Goal: Task Accomplishment & Management: Complete application form

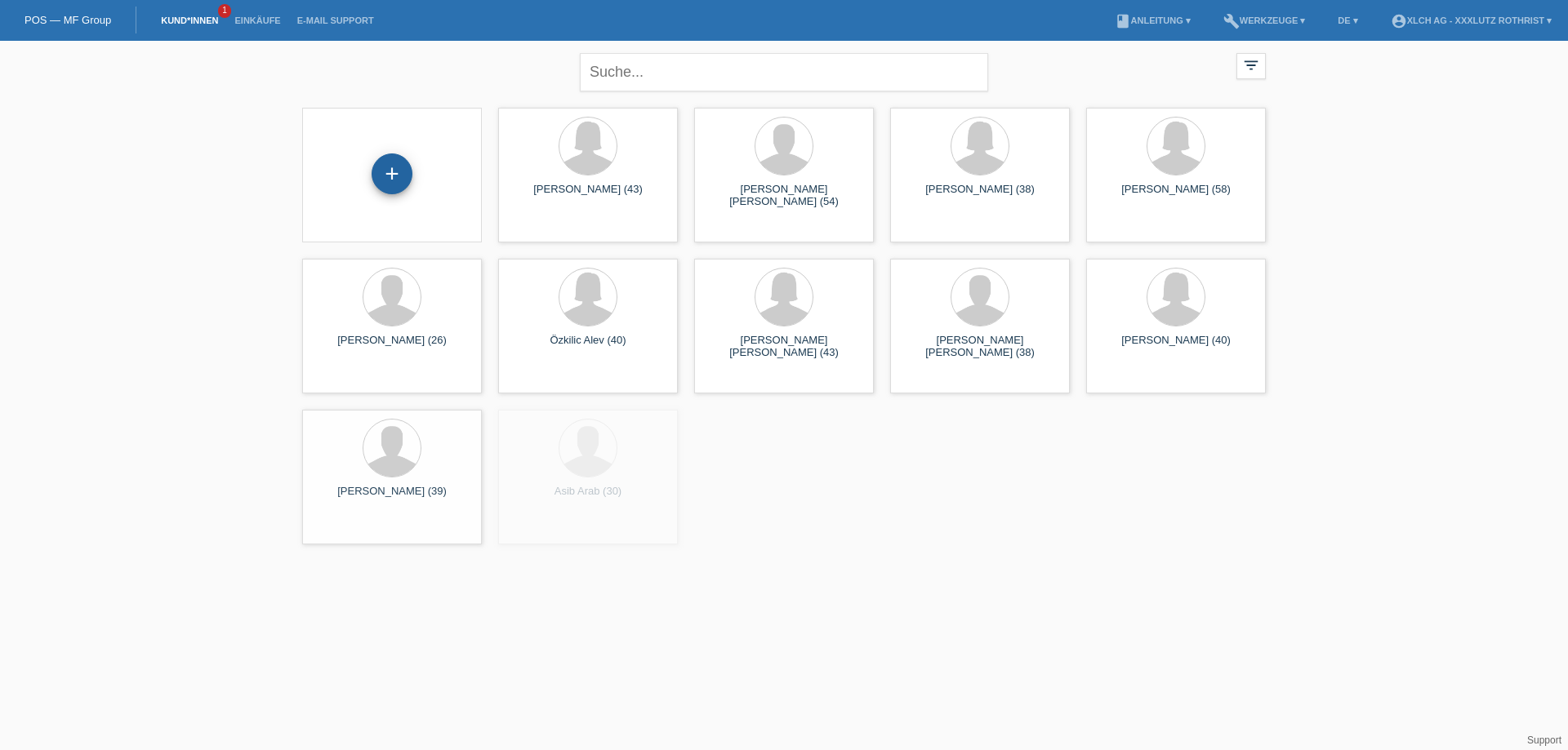
click at [387, 183] on div "+" at bounding box center [392, 173] width 41 height 41
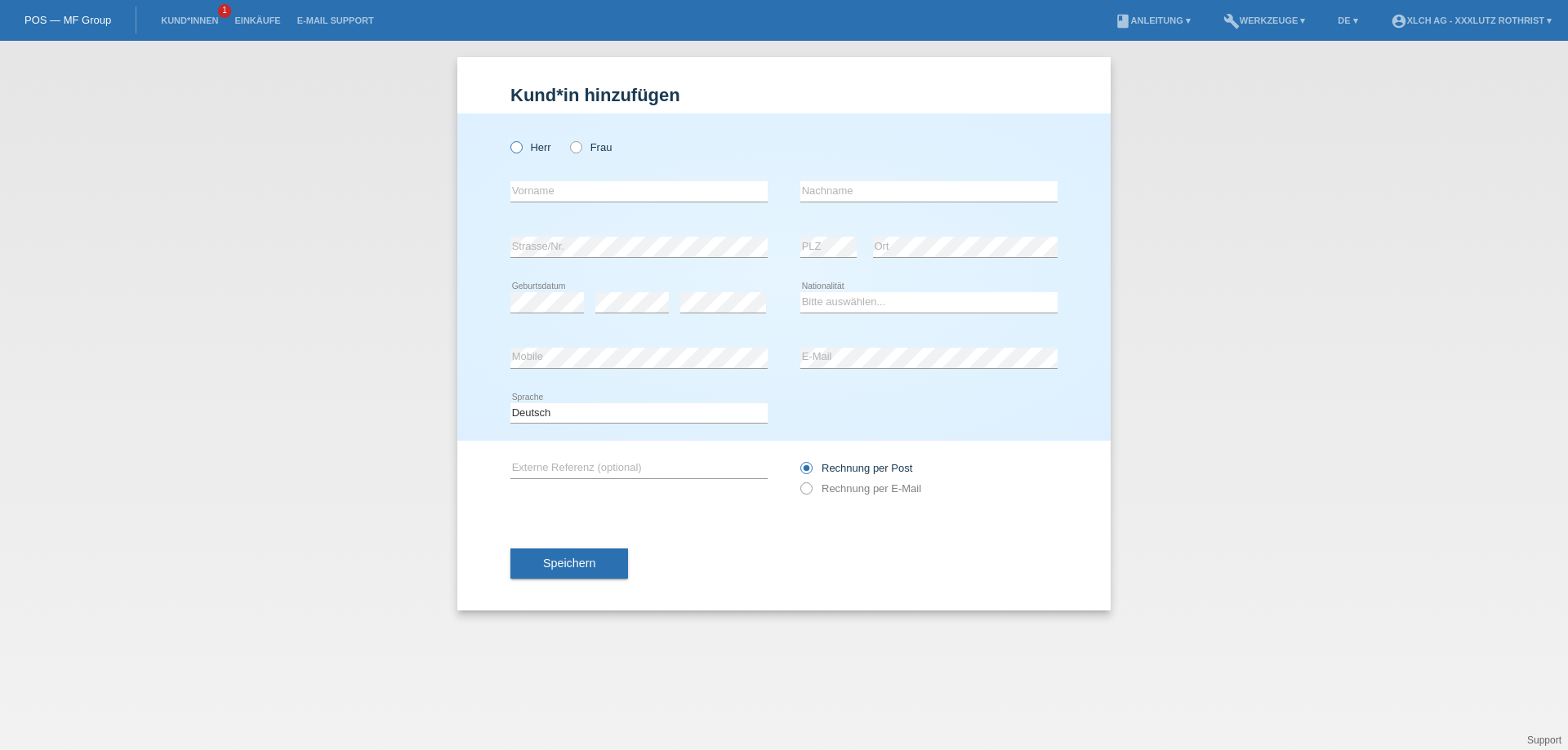
click at [508, 139] on icon at bounding box center [508, 139] width 0 height 0
click at [517, 150] on input "Herr" at bounding box center [516, 147] width 11 height 11
radio input "true"
click at [535, 184] on input "text" at bounding box center [639, 191] width 258 height 21
type input "Armend"
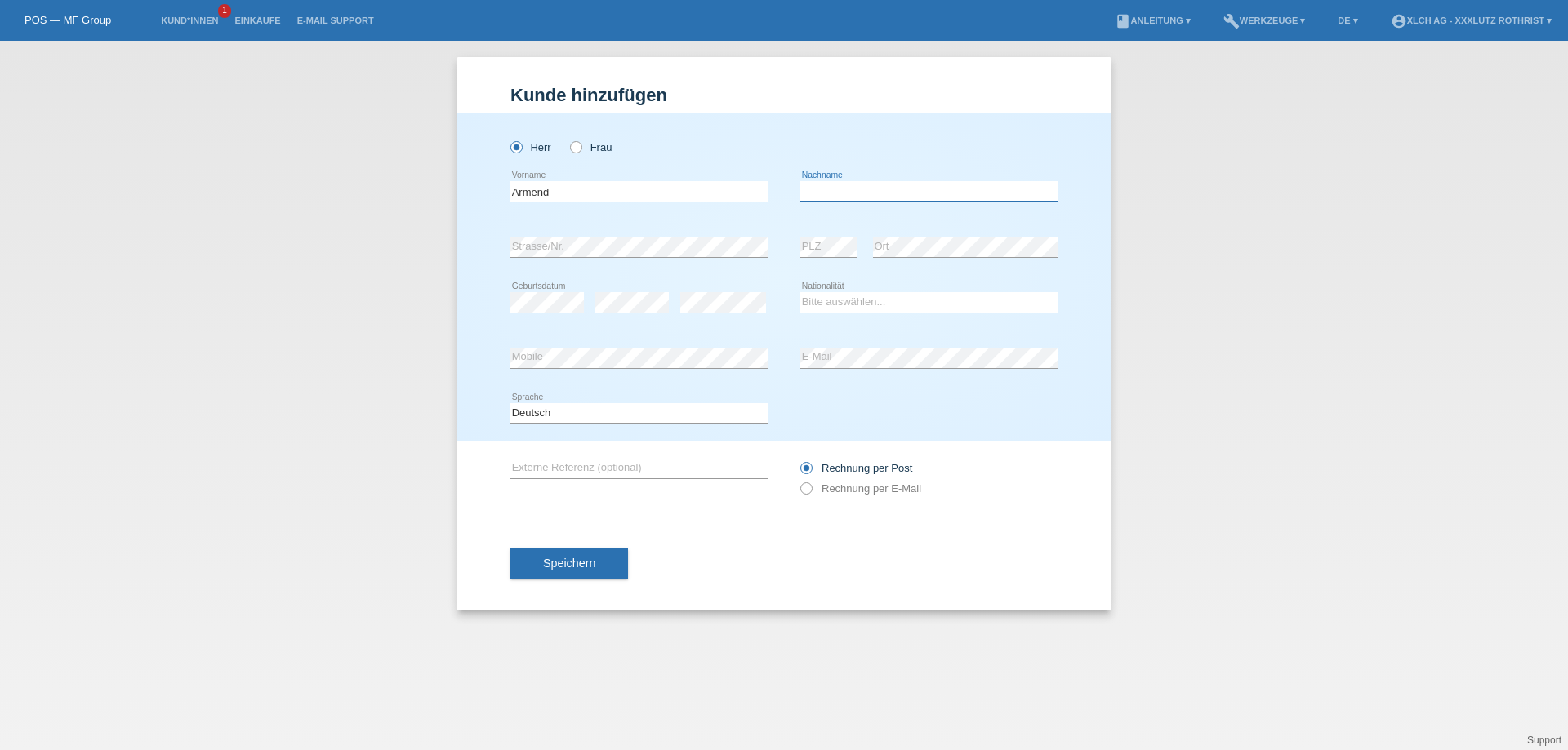
click at [867, 198] on input "text" at bounding box center [929, 191] width 258 height 21
type input "[PERSON_NAME]"
click at [841, 311] on select "Bitte auswählen... Schweiz Deutschland Liechtenstein Österreich ------------ Af…" at bounding box center [929, 302] width 258 height 20
select select "CH"
click at [800, 293] on select "Bitte auswählen... Schweiz Deutschland Liechtenstein Österreich ------------ Af…" at bounding box center [929, 302] width 258 height 20
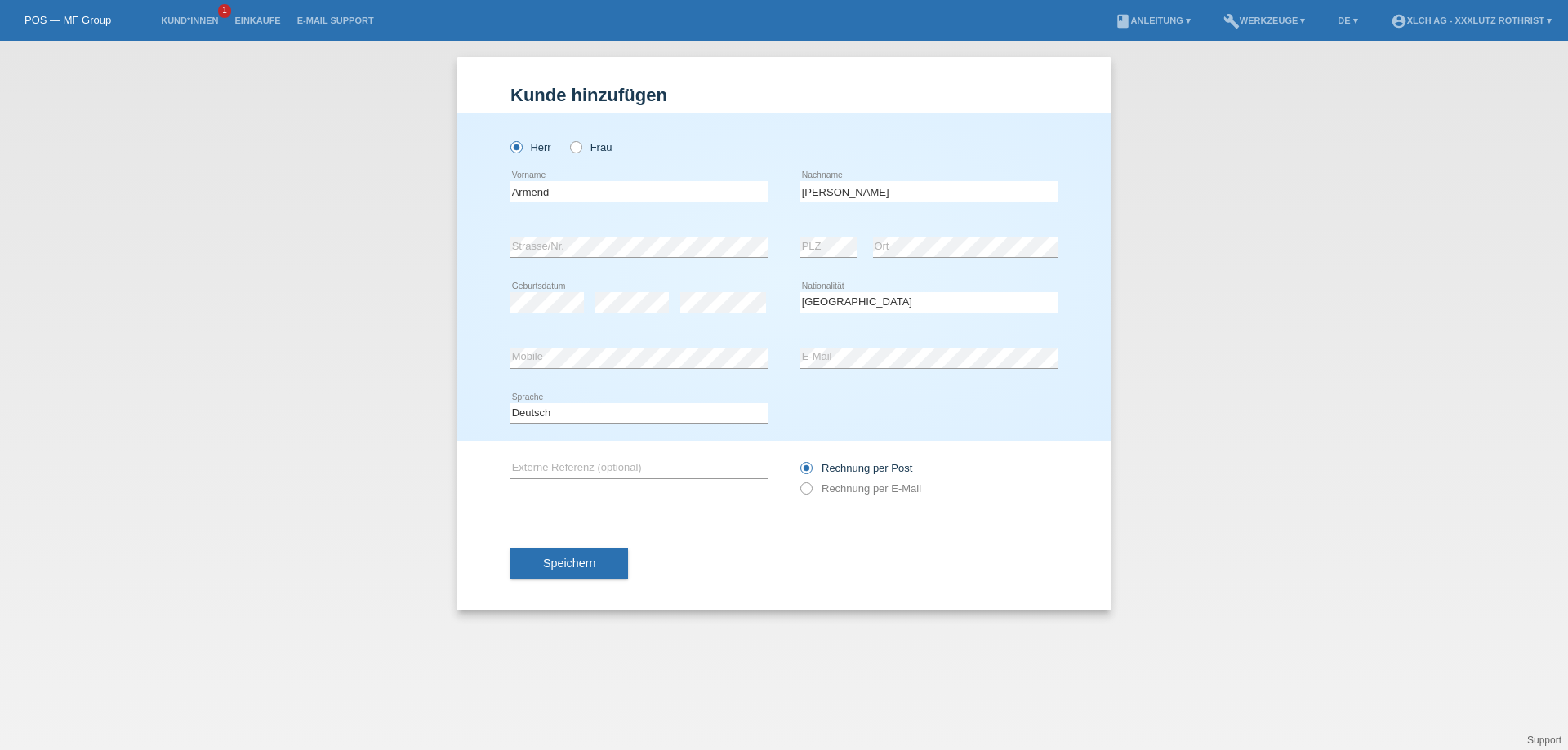
click at [613, 346] on div "error Mobile" at bounding box center [639, 358] width 258 height 55
click at [876, 492] on label "Rechnung per E-Mail" at bounding box center [860, 489] width 121 height 13
click at [811, 492] on input "Rechnung per E-Mail" at bounding box center [805, 492] width 11 height 21
radio input "true"
click at [606, 562] on button "Speichern" at bounding box center [570, 564] width 118 height 31
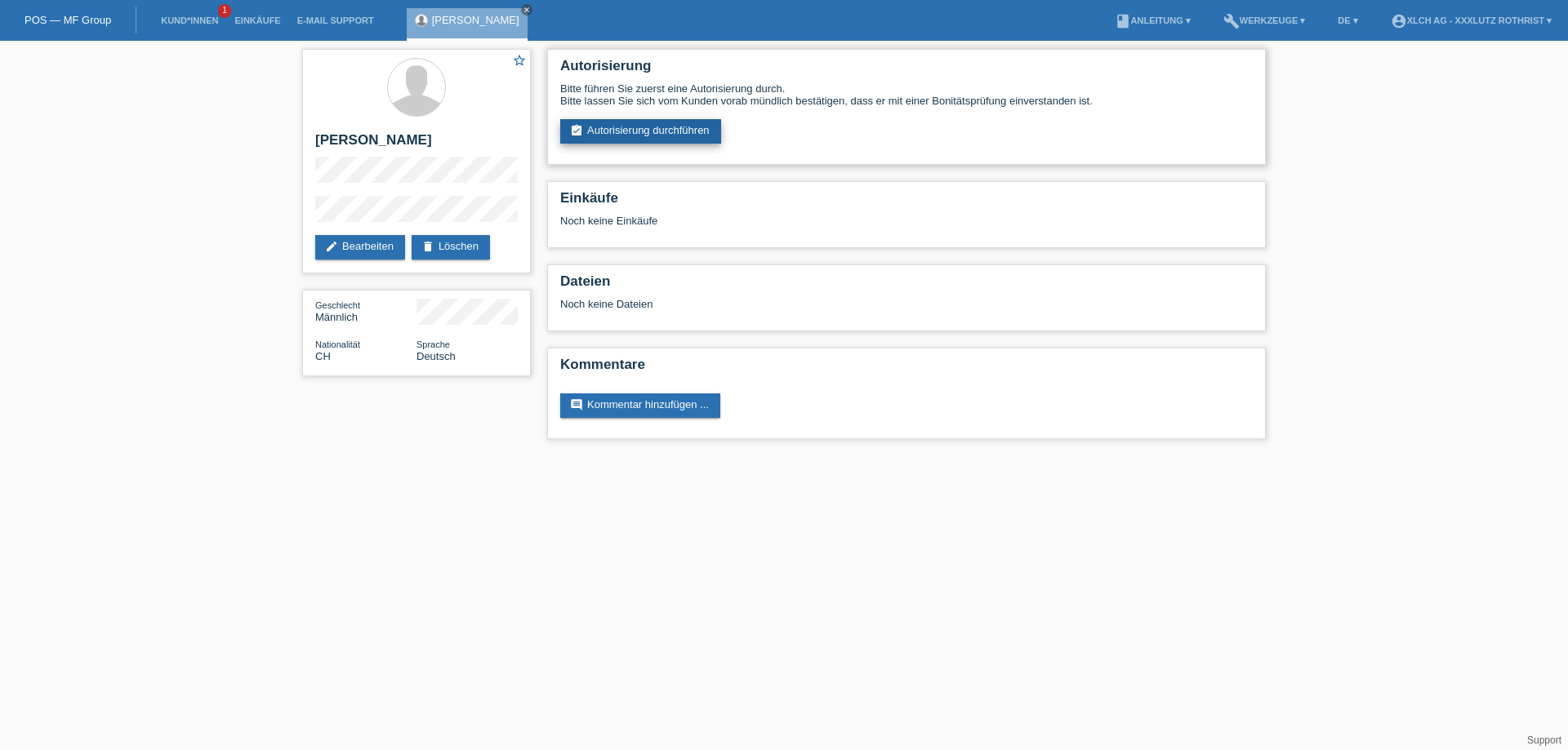
click at [676, 128] on link "assignment_turned_in Autorisierung durchführen" at bounding box center [640, 131] width 161 height 24
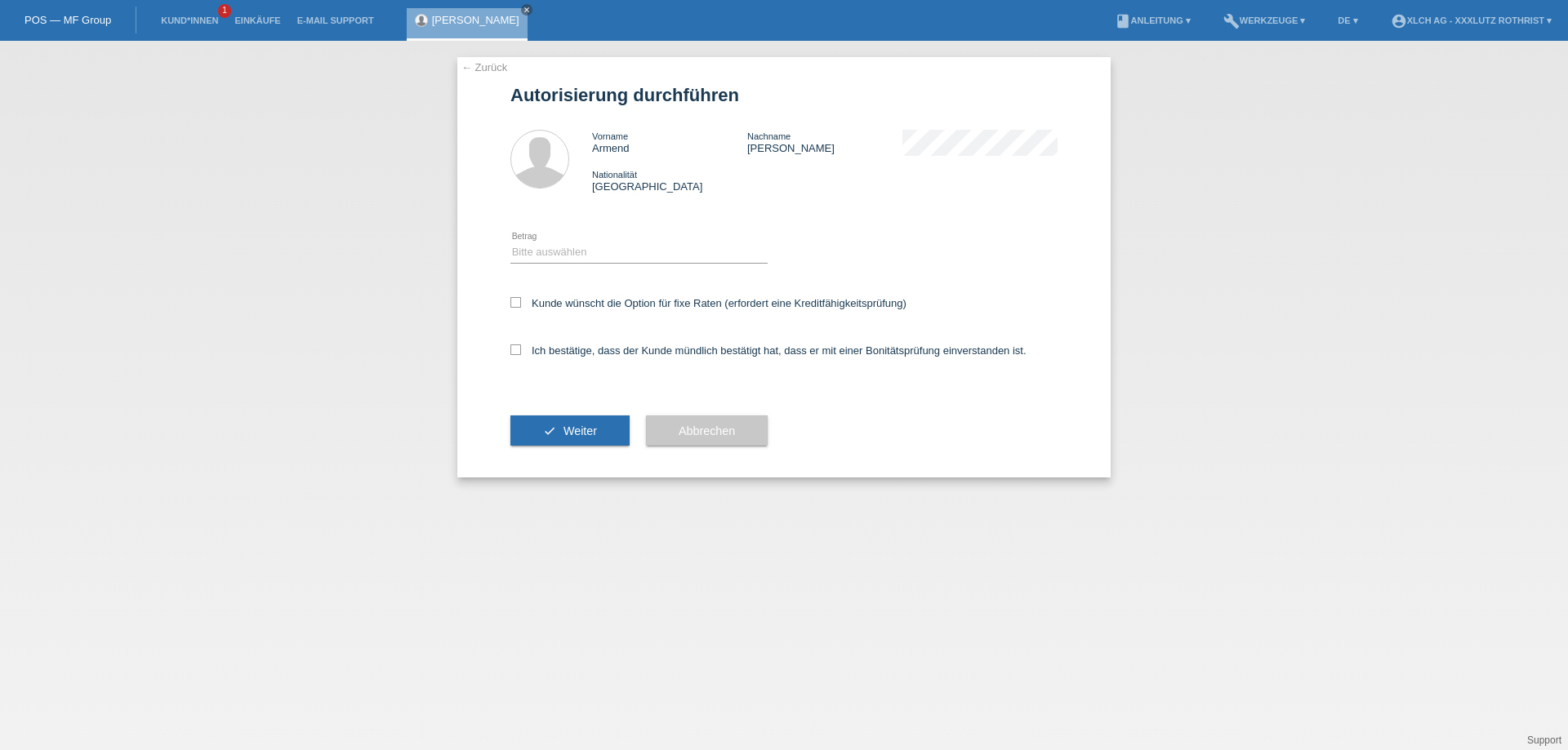
select select "3"
click at [511, 245] on select "Bitte auswählen CHF 1.00 - CHF 499.00 CHF 500.00 - CHF 1'999.00 CHF 2'000.00 - …" at bounding box center [639, 252] width 258 height 20
click at [628, 354] on label "Ich bestätige, dass der Kunde mündlich bestätigt hat, dass er mit einer Bonität…" at bounding box center [768, 351] width 516 height 13
click at [521, 354] on input "Ich bestätige, dass der Kunde mündlich bestätigt hat, dass er mit einer Bonität…" at bounding box center [516, 350] width 11 height 11
checkbox input "true"
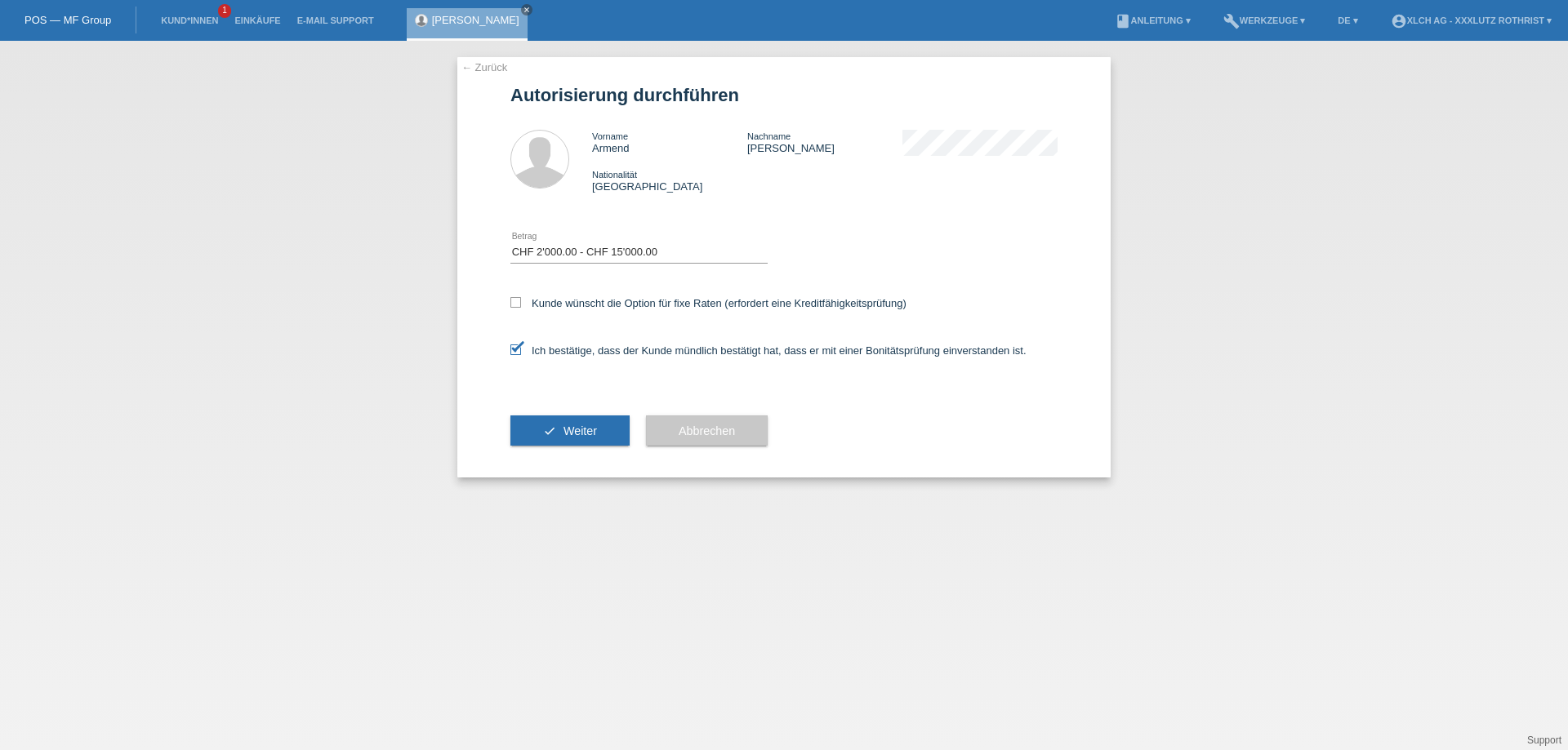
click at [633, 296] on div "Kunde wünscht die Option für fixe Raten (erfordert eine Kreditfähigkeitsprüfung)" at bounding box center [784, 305] width 547 height 47
click at [574, 301] on label "Kunde wünscht die Option für fixe Raten (erfordert eine Kreditfähigkeitsprüfung)" at bounding box center [708, 304] width 396 height 13
click at [521, 301] on input "Kunde wünscht die Option für fixe Raten (erfordert eine Kreditfähigkeitsprüfung)" at bounding box center [516, 303] width 11 height 11
checkbox input "true"
click at [587, 435] on span "Weiter" at bounding box center [579, 431] width 34 height 13
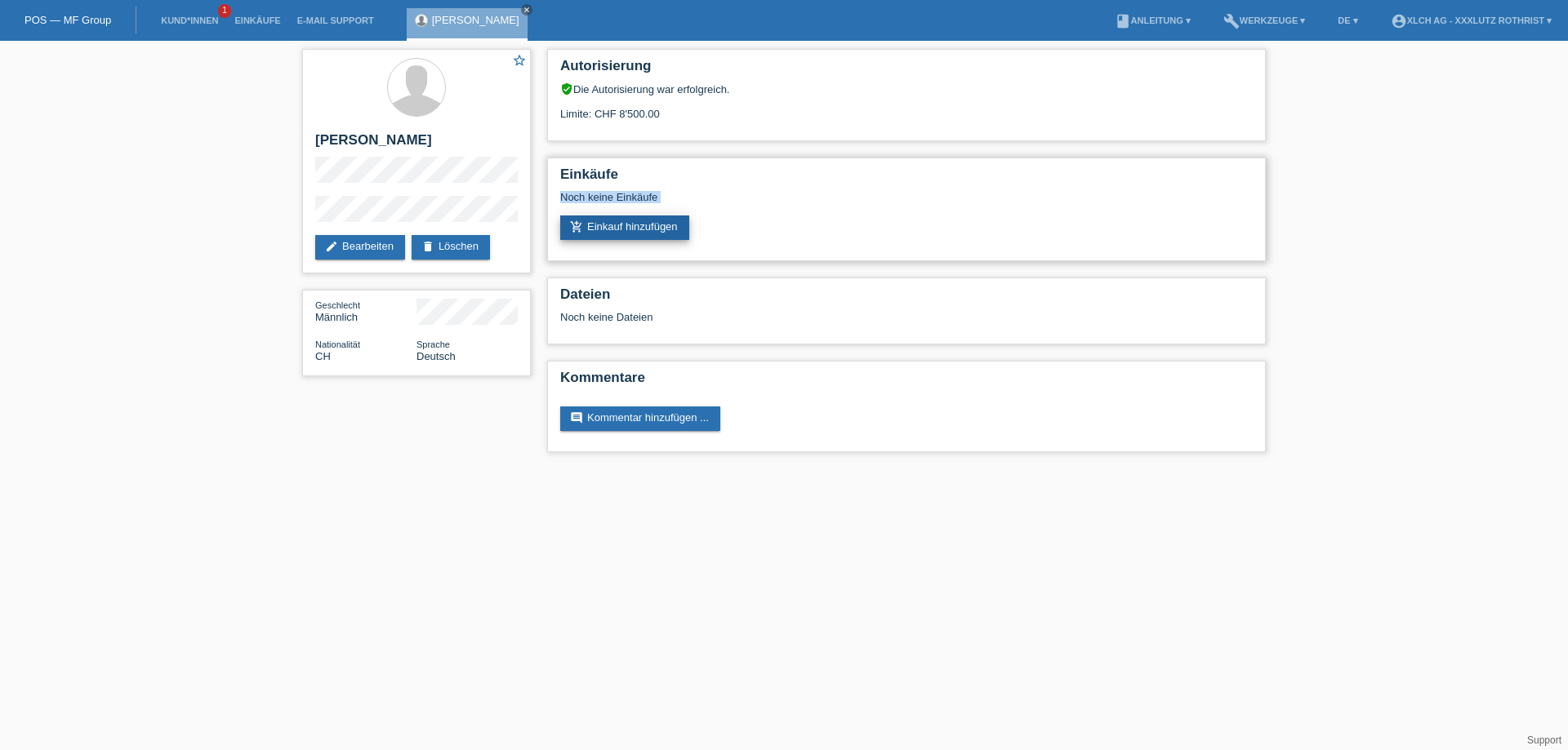
drag, startPoint x: 679, startPoint y: 202, endPoint x: 664, endPoint y: 242, distance: 42.7
click at [677, 219] on div "Einkäufe Noch keine Einkäufe add_shopping_cart Einkauf hinzufügen" at bounding box center [906, 209] width 718 height 103
click at [664, 240] on link "add_shopping_cart Einkauf hinzufügen" at bounding box center [625, 228] width 129 height 24
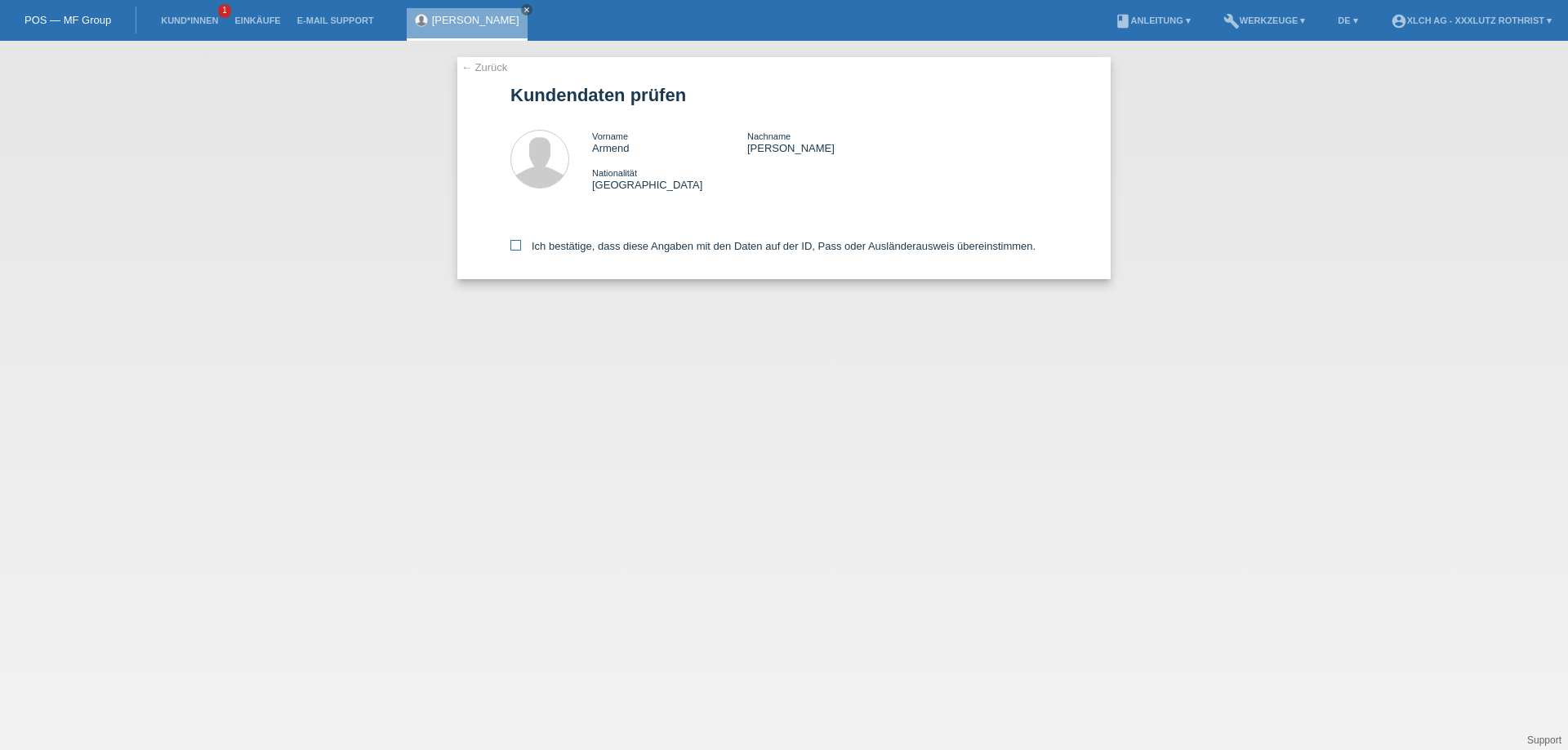
click at [612, 250] on label "Ich bestätige, dass diese Angaben mit den Daten auf der ID, Pass oder Ausländer…" at bounding box center [773, 247] width 525 height 13
click at [521, 250] on input "Ich bestätige, dass diese Angaben mit den Daten auf der ID, Pass oder Ausländer…" at bounding box center [516, 246] width 11 height 11
checkbox input "true"
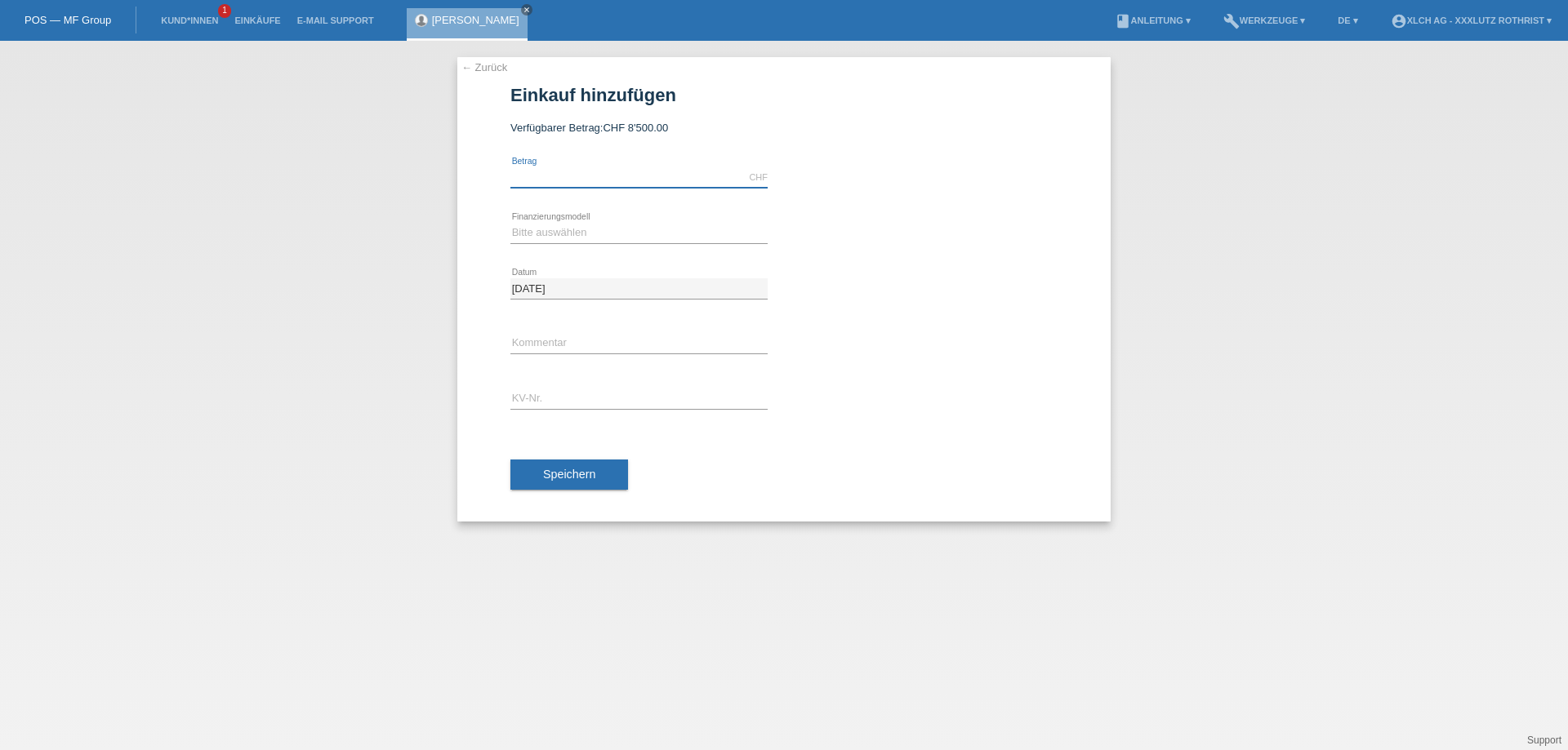
click at [590, 174] on input "text" at bounding box center [639, 178] width 258 height 21
type input "1200.00"
click at [602, 215] on div "Bitte auswählen Kauf auf Rechnung mit Teilzahlungsoption Fixe Raten - Zinsübern…" at bounding box center [639, 233] width 258 height 55
click at [609, 229] on select "Bitte auswählen Kauf auf Rechnung mit Teilzahlungsoption Fixe Raten - Zinsübern…" at bounding box center [639, 233] width 258 height 20
click at [589, 176] on input "1200.00" at bounding box center [639, 178] width 258 height 21
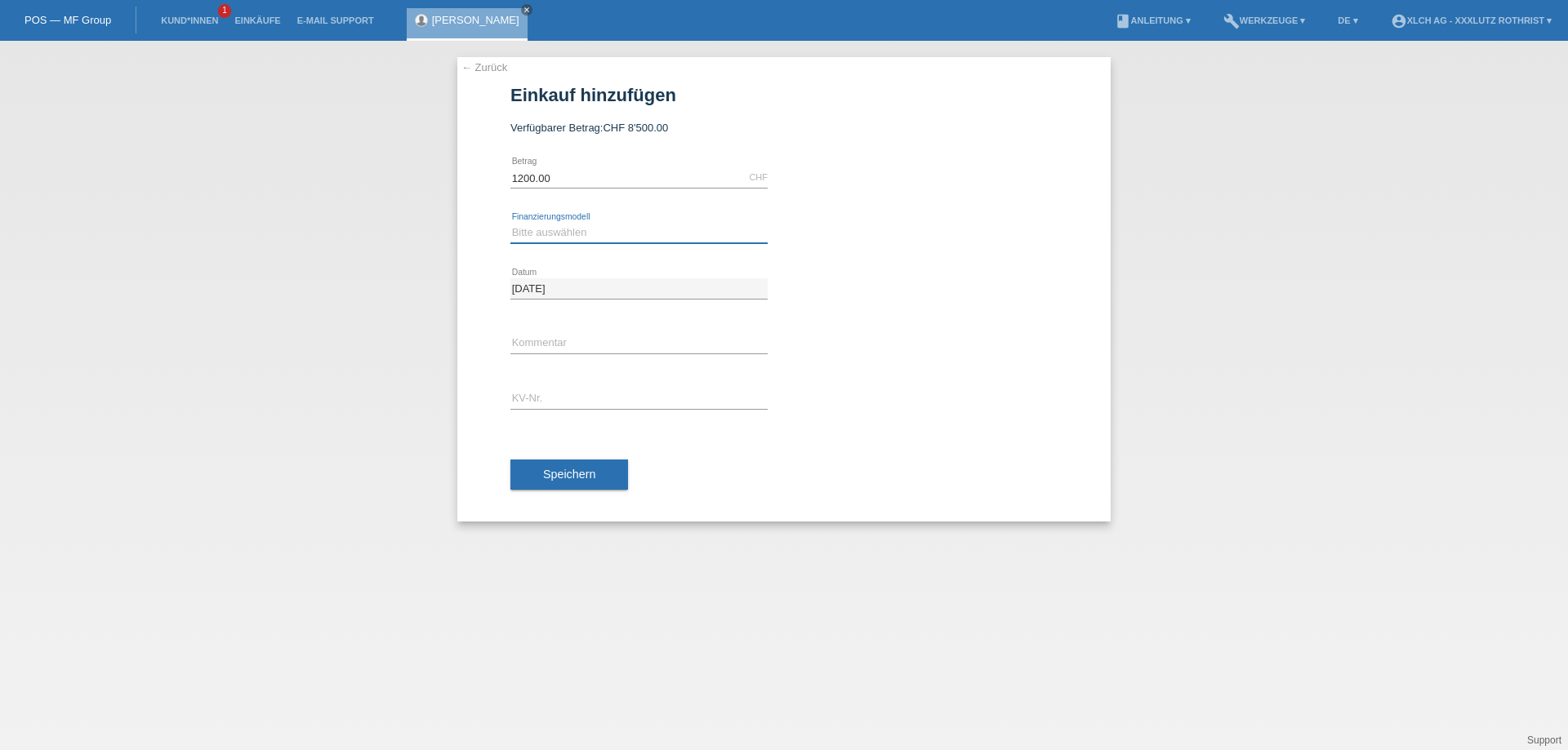
click at [581, 231] on select "Bitte auswählen Kauf auf Rechnung mit Teilzahlungsoption Fixe Raten - Zinsübern…" at bounding box center [639, 233] width 258 height 20
select select "108"
click at [511, 224] on select "Bitte auswählen Kauf auf Rechnung mit Teilzahlungsoption Fixe Raten - Zinsübern…" at bounding box center [639, 233] width 258 height 20
click at [583, 185] on input "1200.00" at bounding box center [639, 178] width 258 height 21
click at [644, 342] on input "text" at bounding box center [639, 344] width 258 height 21
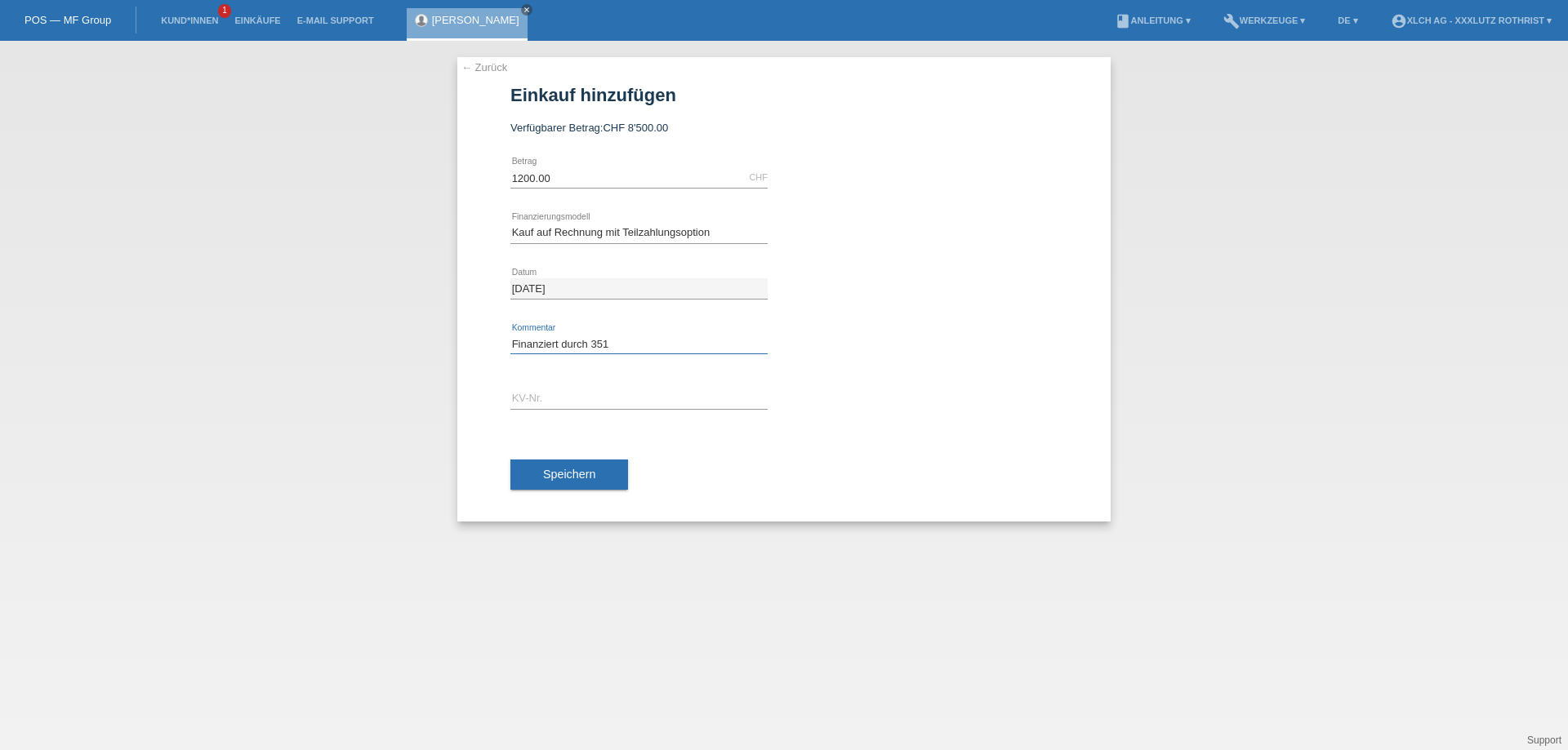
type input "Finanziert durch 351"
click at [568, 180] on input "1200.00" at bounding box center [639, 178] width 258 height 21
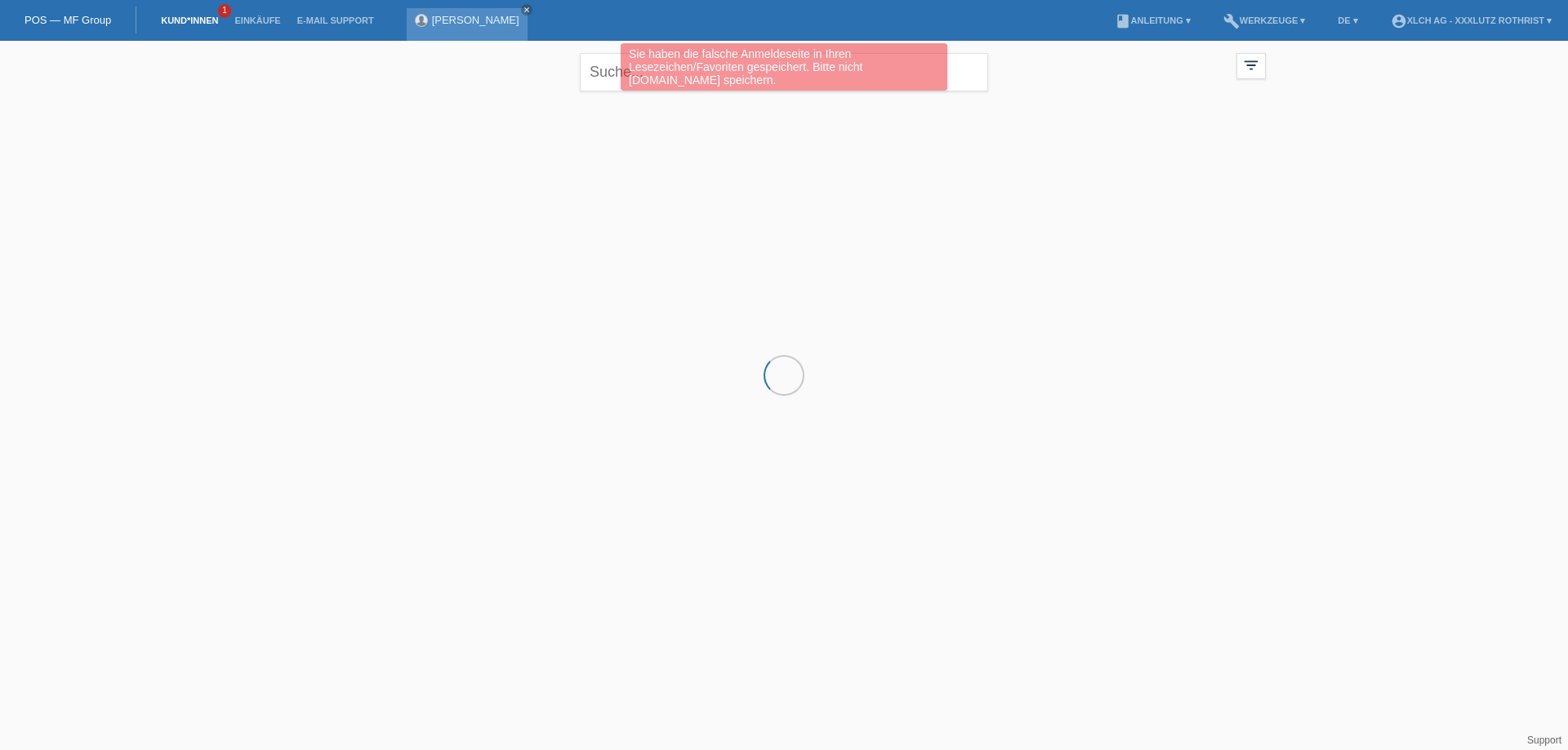
click at [452, 19] on link "[PERSON_NAME]" at bounding box center [475, 20] width 87 height 13
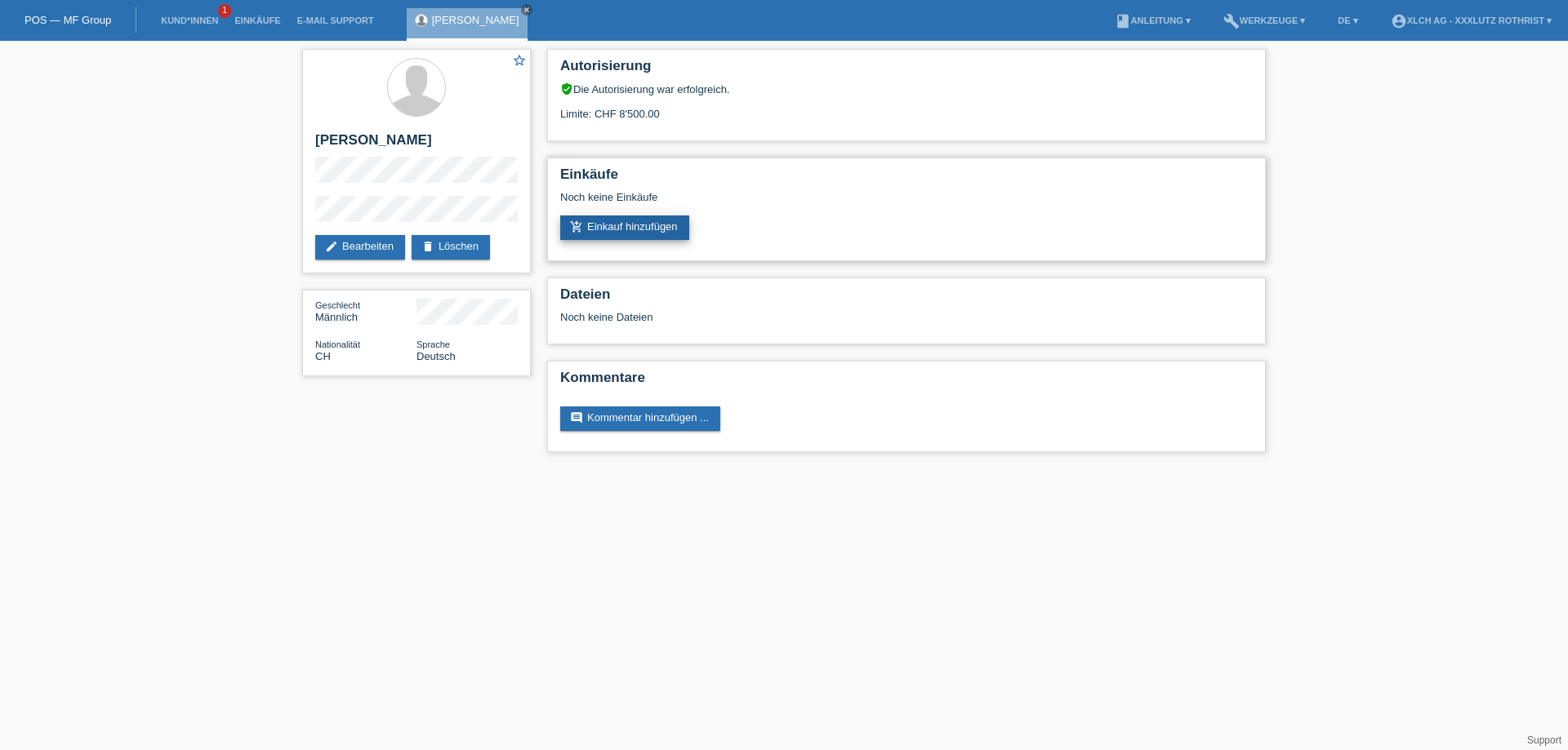
click at [648, 235] on link "add_shopping_cart Einkauf hinzufügen" at bounding box center [625, 228] width 129 height 24
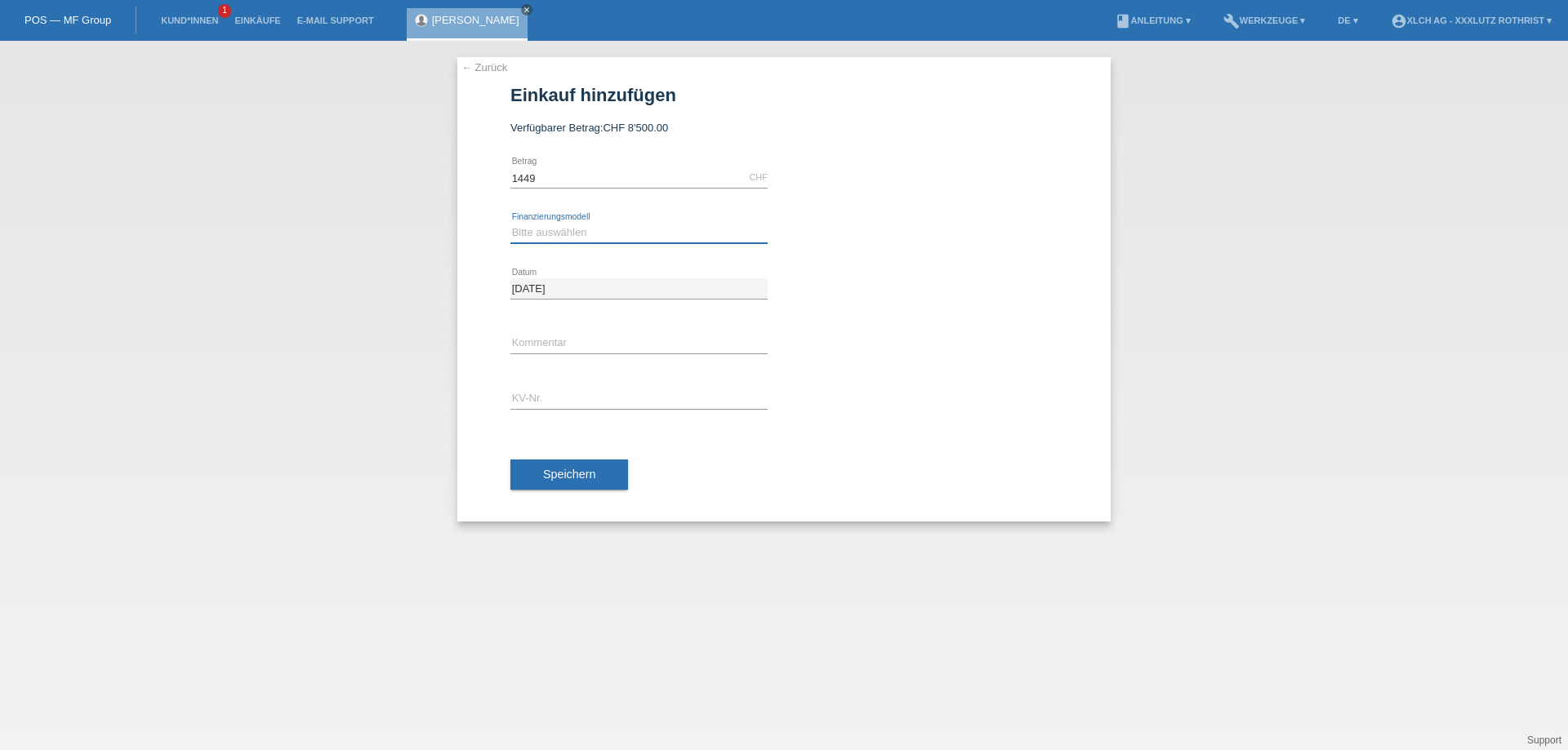
type input "1449.00"
click at [571, 233] on select "Bitte auswählen Kauf auf Rechnung mit Teilzahlungsoption Fixe Raten - Zinsübern…" at bounding box center [639, 233] width 258 height 20
select select "108"
click at [511, 224] on select "Bitte auswählen Kauf auf Rechnung mit Teilzahlungsoption Fixe Raten - Zinsübern…" at bounding box center [639, 233] width 258 height 20
click at [559, 334] on input "text" at bounding box center [639, 344] width 258 height 21
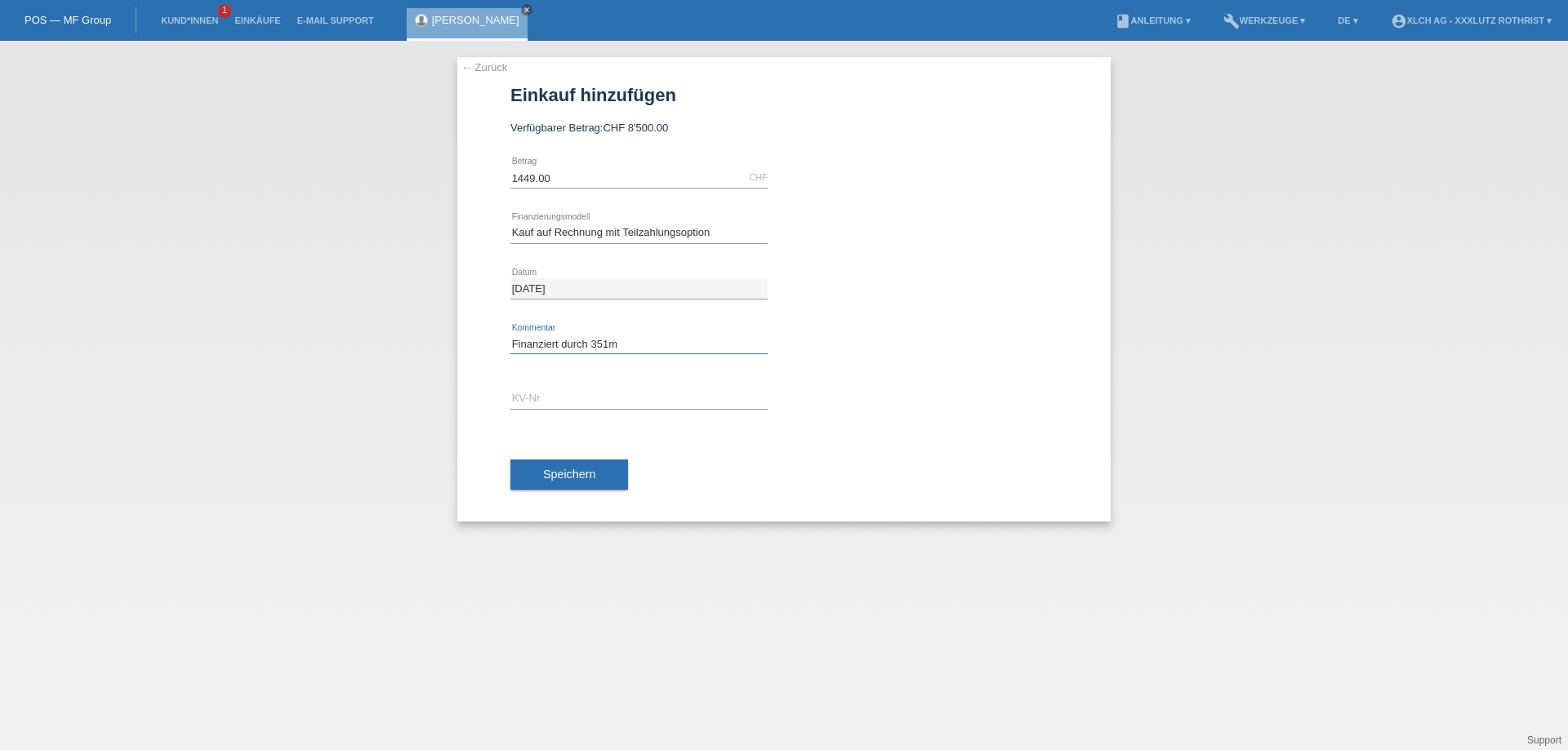
type input "Finanziert durch 351m"
click at [622, 399] on input "text" at bounding box center [639, 400] width 258 height 21
type input "R1SJ5Y"
click at [708, 236] on select "Bitte auswählen Kauf auf Rechnung mit Teilzahlungsoption Fixe Raten - Zinsübern…" at bounding box center [639, 233] width 258 height 20
click at [584, 478] on span "Speichern" at bounding box center [570, 474] width 53 height 13
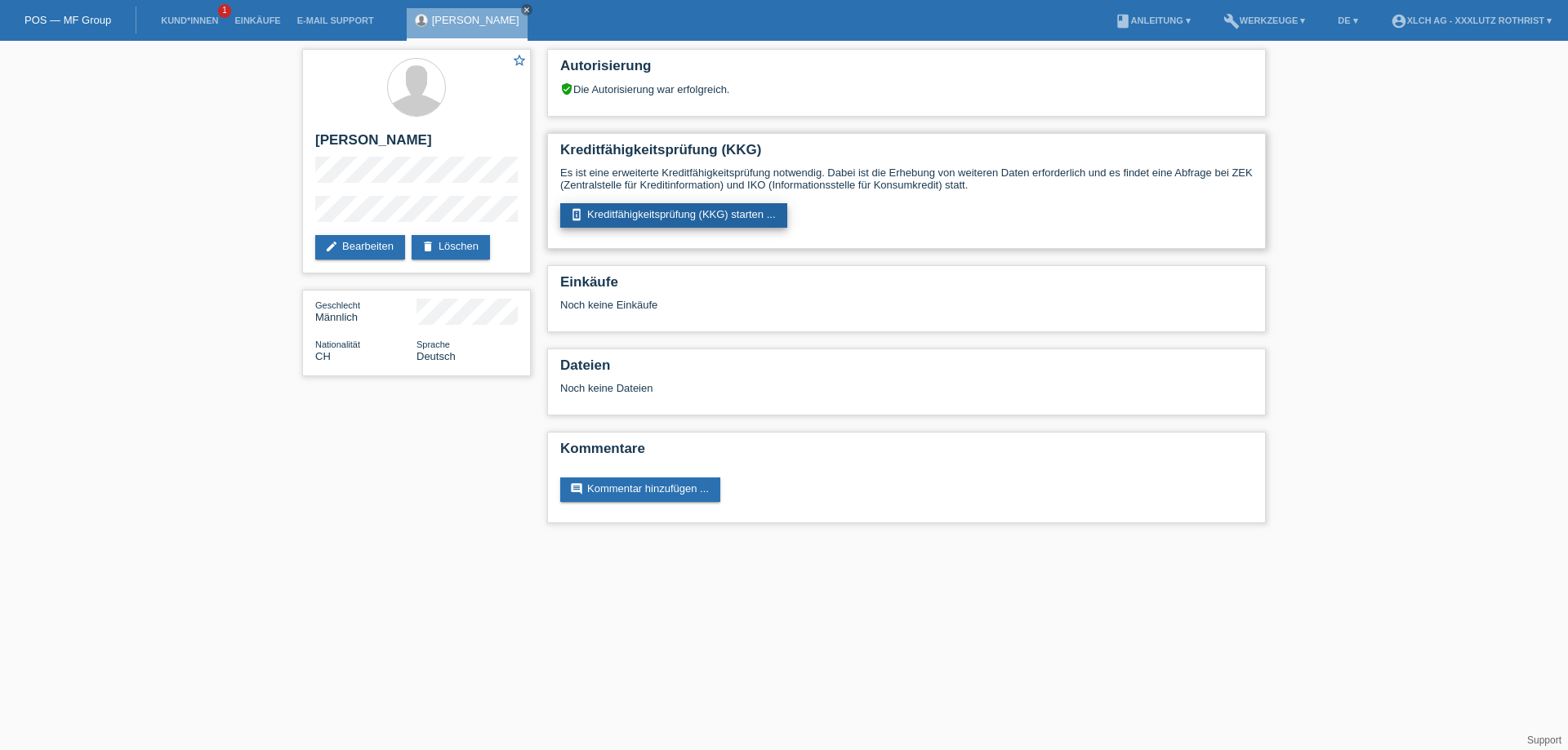
click at [738, 213] on link "perm_device_information Kreditfähigkeitsprüfung (KKG) starten ..." at bounding box center [674, 215] width 227 height 24
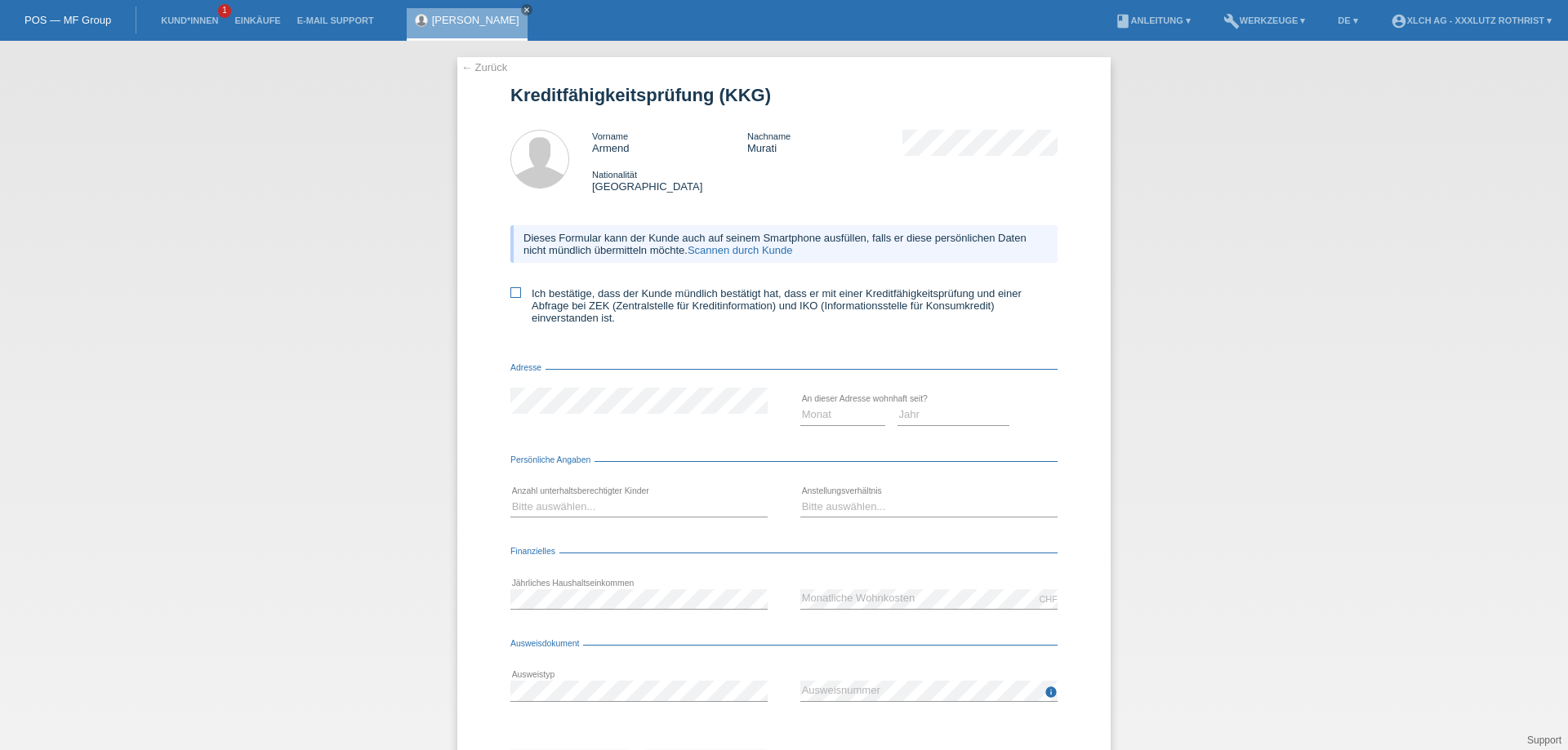
click at [514, 297] on icon at bounding box center [516, 293] width 11 height 11
click at [514, 297] on input "Ich bestätige, dass der Kunde mündlich bestätigt hat, dass er mit einer Kreditf…" at bounding box center [516, 293] width 11 height 11
checkbox input "true"
click at [850, 433] on div "Monat 01 02 03 04 05 06 07 08 09 10 11 12 error" at bounding box center [842, 415] width 85 height 55
drag, startPoint x: 861, startPoint y: 443, endPoint x: 860, endPoint y: 398, distance: 45.0
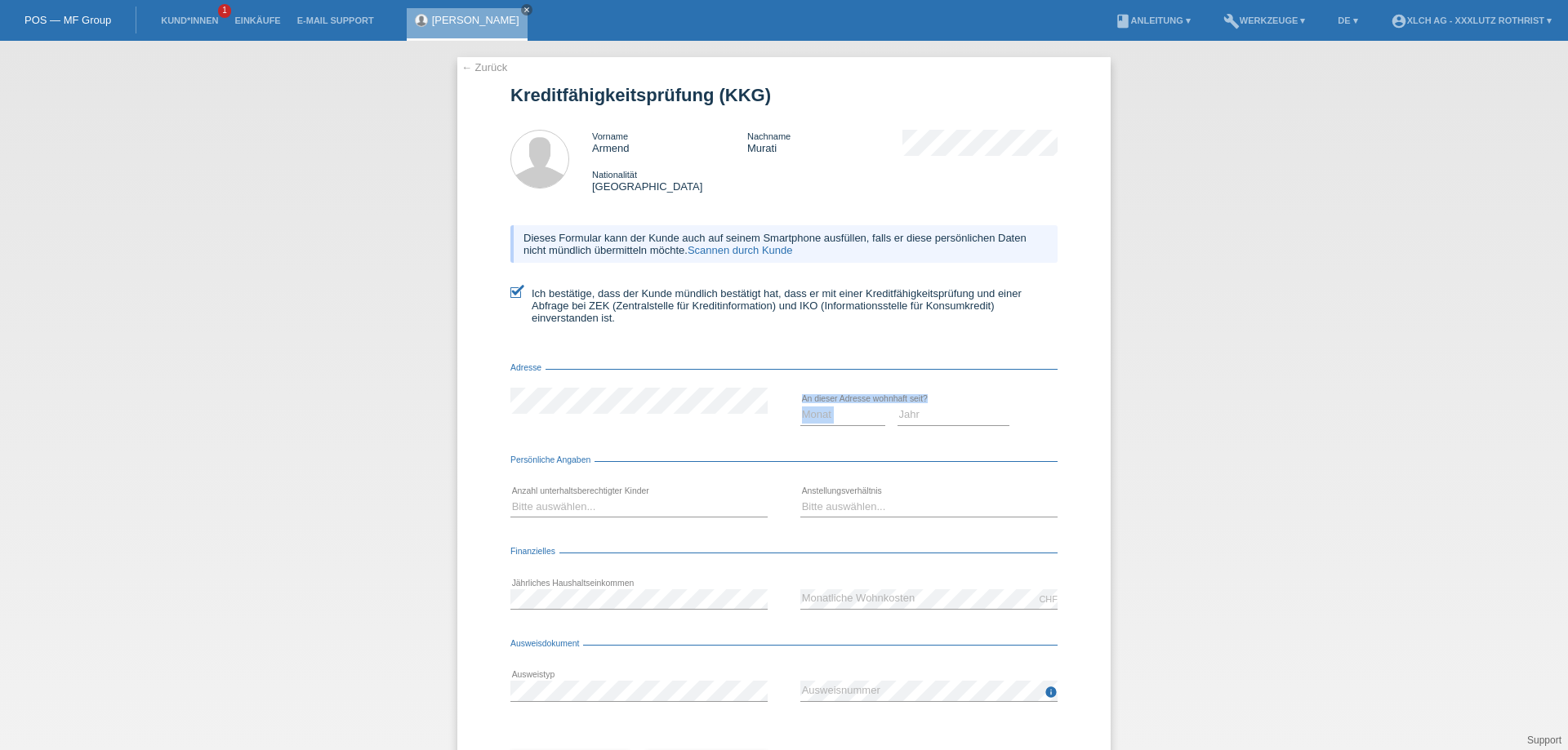
click at [860, 398] on div "Monat 01 02 03 04 05 06 07 08 09 10 11 12 error" at bounding box center [842, 415] width 85 height 55
click at [837, 423] on select "Monat 01 02 03 04 05 06 07 08 09 10" at bounding box center [842, 415] width 85 height 20
click at [828, 416] on select "Monat 01 02 03 04 05 06 07 08 09 10" at bounding box center [842, 415] width 85 height 20
click at [849, 424] on select "Monat 01 02 03 04 05 06 07 08 09 10" at bounding box center [842, 415] width 85 height 20
click at [912, 423] on select "Jahr 2025 2024 2023 2022 2021 2020 2019 2018 2017 2016 2015 2014 2013 2012 2011…" at bounding box center [954, 415] width 112 height 20
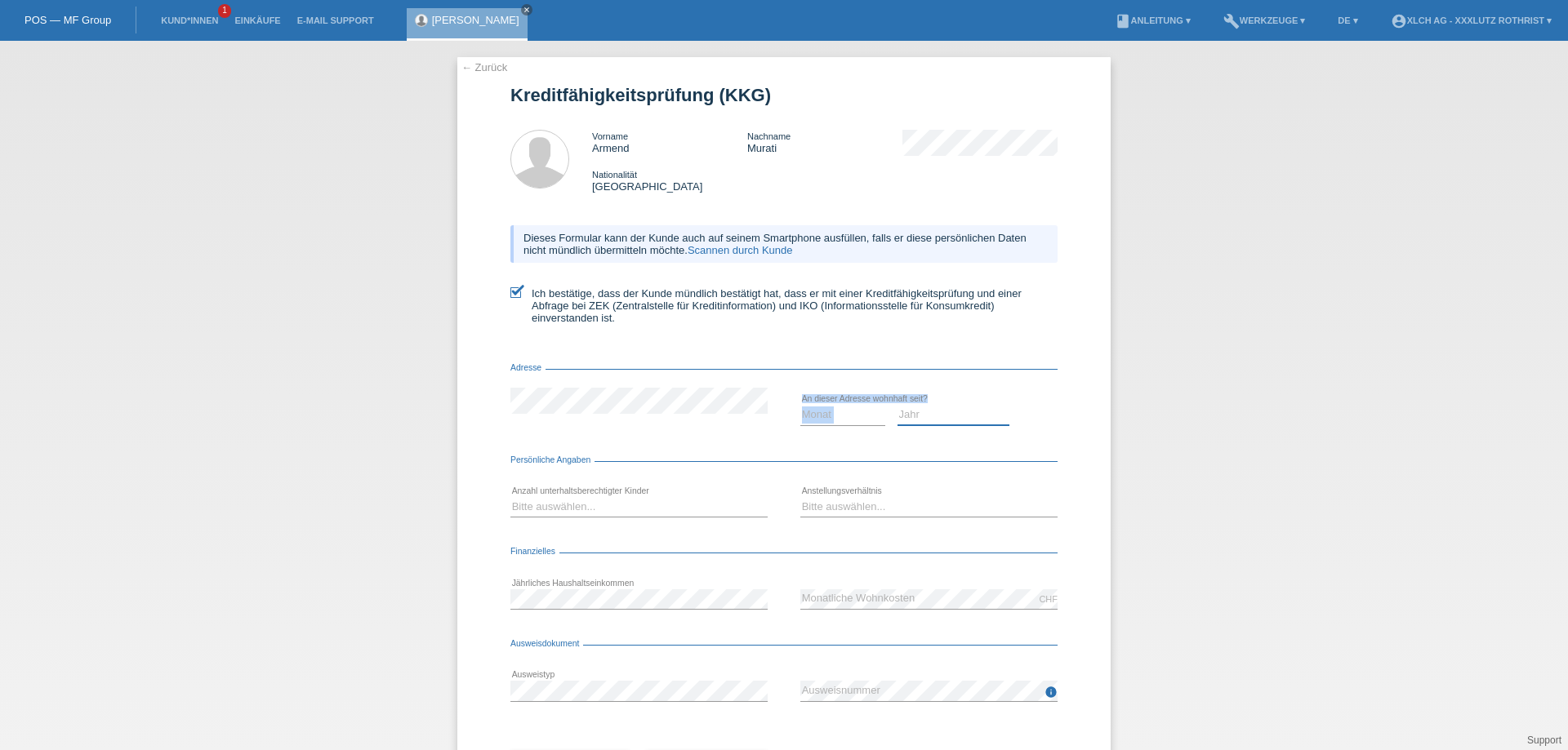
select select "2006"
click at [898, 412] on select "Jahr 2025 2024 2023 2022 2021 2020 2019 2018 2017 2016 2015 2014 2013 2012 2011…" at bounding box center [954, 415] width 112 height 20
click at [855, 424] on select "Monat 01 02 03 04 05 06 07 08 09 10" at bounding box center [842, 415] width 85 height 20
select select "06"
click at [800, 412] on select "Monat 01 02 03 04 05 06 07 08 09 10" at bounding box center [842, 415] width 85 height 20
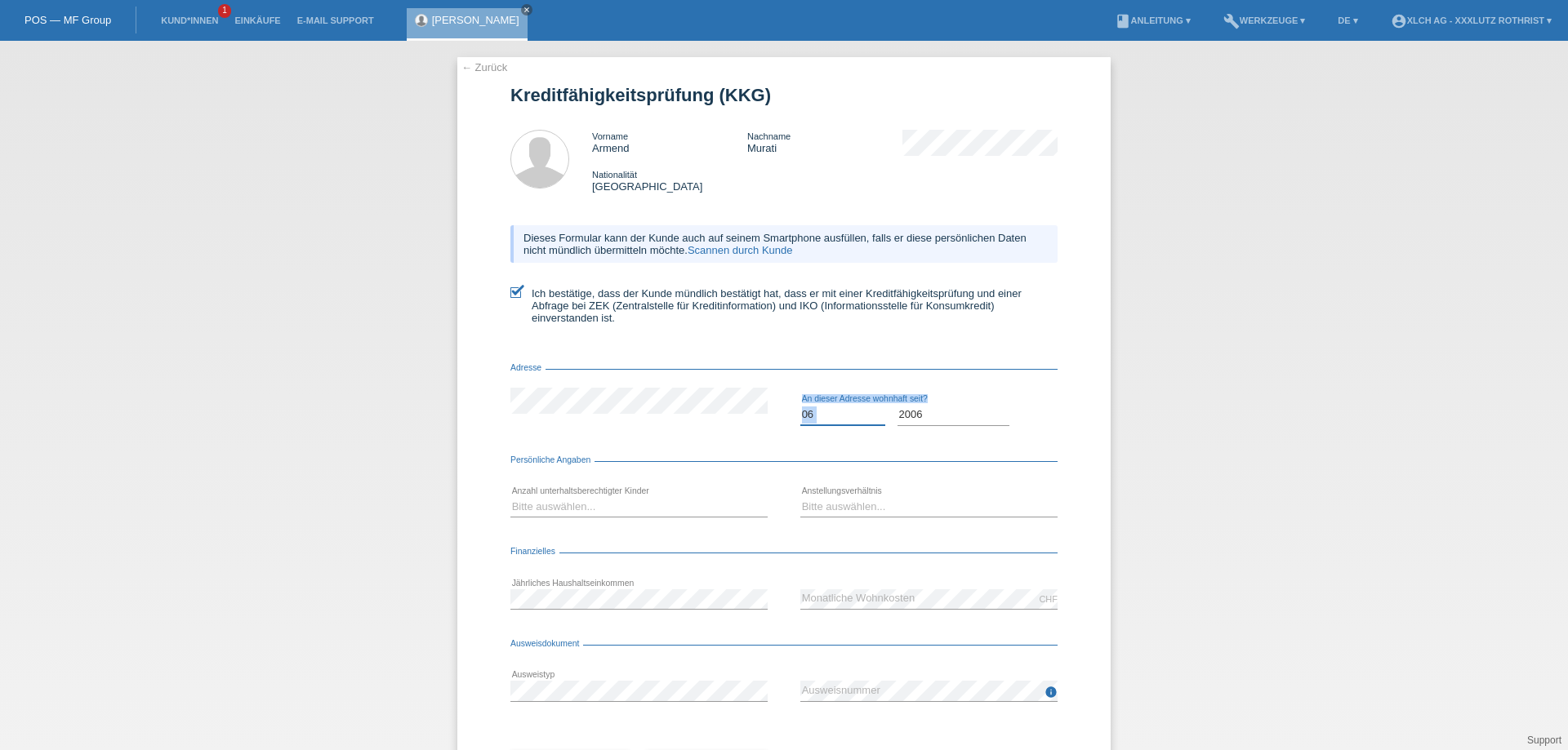
click at [834, 424] on select "Monat 01 02 03 04 05 06 07 08 09 10" at bounding box center [842, 415] width 85 height 20
click at [601, 512] on select "Bitte auswählen... 0 1 2 3 4 5 6 7 8 9" at bounding box center [639, 507] width 258 height 20
click at [553, 512] on select "Bitte auswählen... 0 1 2 3 4 5 6 7 8 9" at bounding box center [639, 507] width 258 height 20
click at [511, 503] on select "Bitte auswählen... 0 1 2 3 4 5 6 7 8 9" at bounding box center [639, 507] width 258 height 20
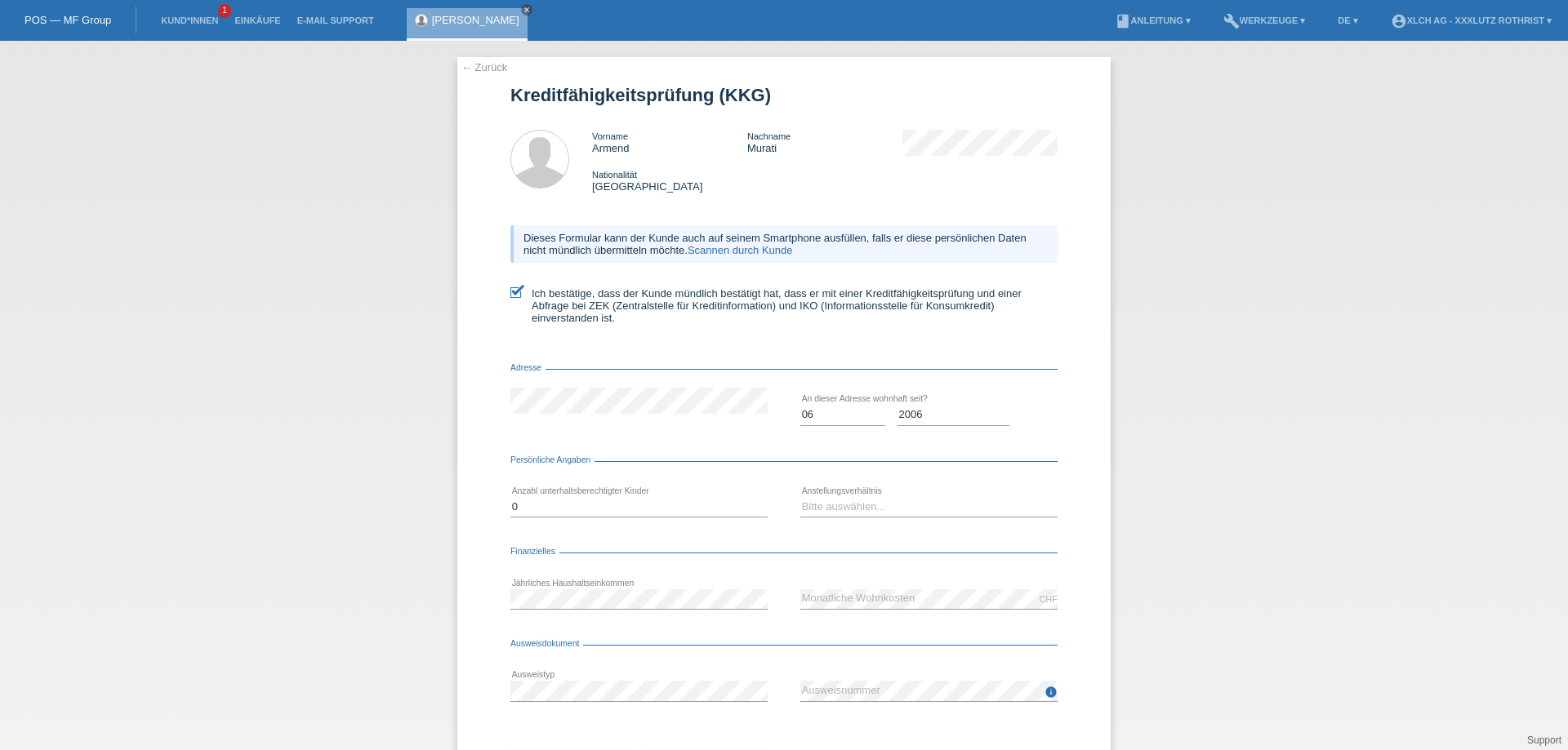
click at [546, 494] on div "Bitte auswählen... 0 1 2 3 4 5 6 7 8 9 error" at bounding box center [639, 507] width 258 height 55
click at [546, 517] on select "Bitte auswählen... 0 1 2 3 4 5 6 7 8 9" at bounding box center [639, 507] width 258 height 20
select select "1"
click at [511, 503] on select "Bitte auswählen... 0 1 2 3 4 5 6 7 8 9" at bounding box center [639, 507] width 258 height 20
click at [861, 516] on select "Bitte auswählen... Unbefristet Befristet Lehrling/Student Pensioniert Nicht arb…" at bounding box center [929, 507] width 258 height 20
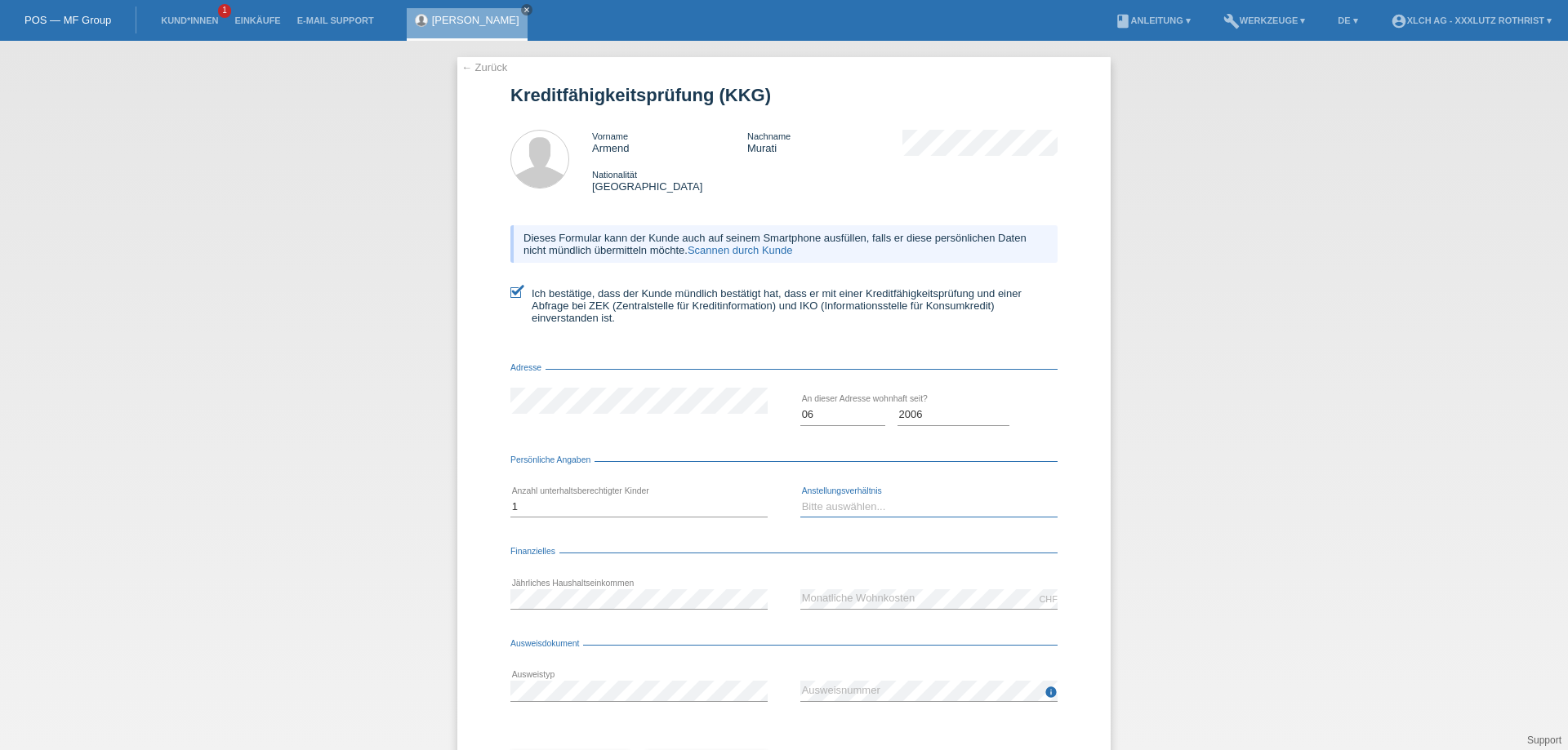
select select "INDEPENDENT"
click at [800, 503] on select "Bitte auswählen... Unbefristet Befristet Lehrling/Student Pensioniert Nicht arb…" at bounding box center [929, 507] width 258 height 20
click at [489, 600] on div "← Zurück Kreditfähigkeitsprüfung (KKG) Vorname Armend Nachname Murati Nationali…" at bounding box center [784, 435] width 653 height 757
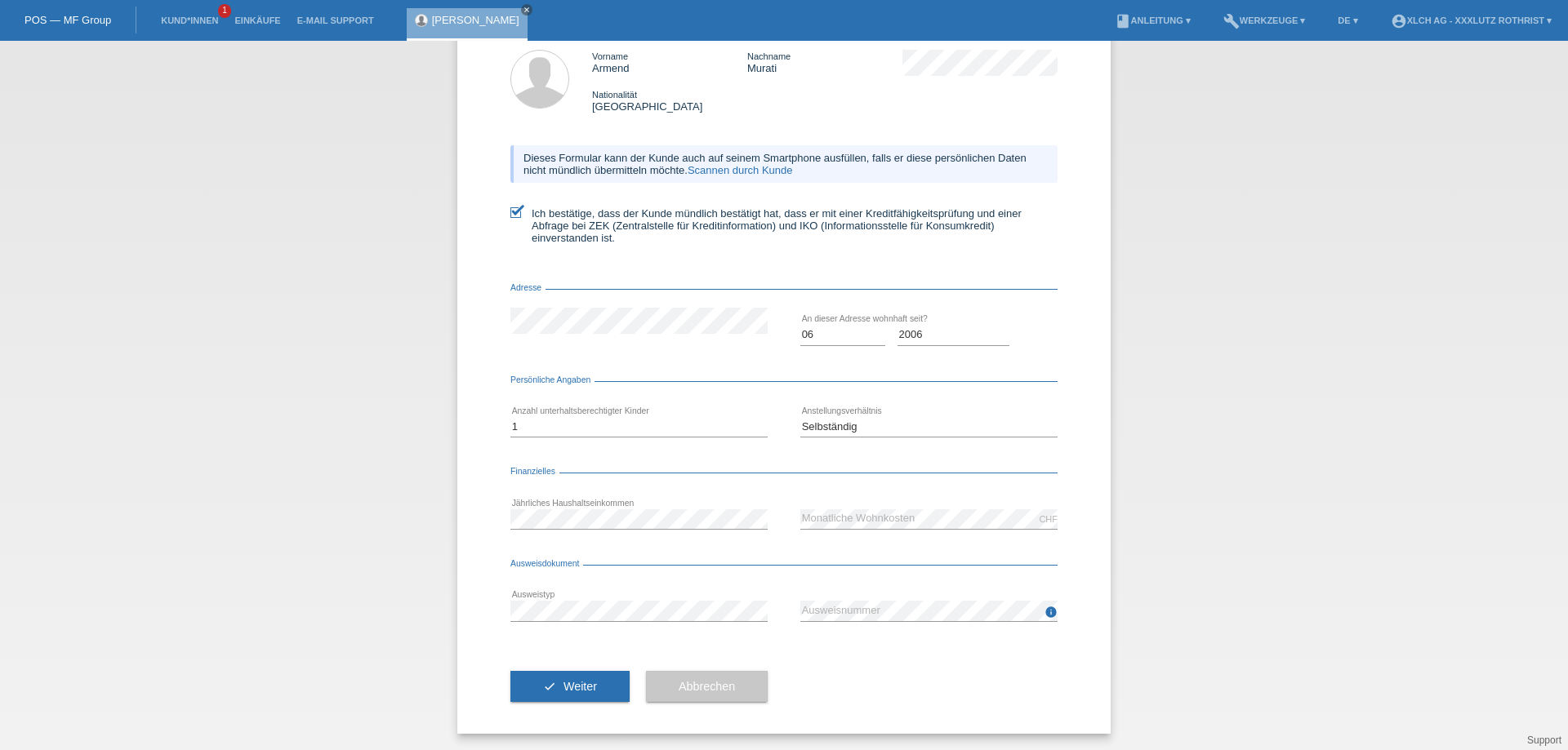
click at [550, 621] on div "error Ausweistyp" at bounding box center [639, 611] width 258 height 55
click at [566, 679] on button "check Weiter" at bounding box center [570, 687] width 119 height 31
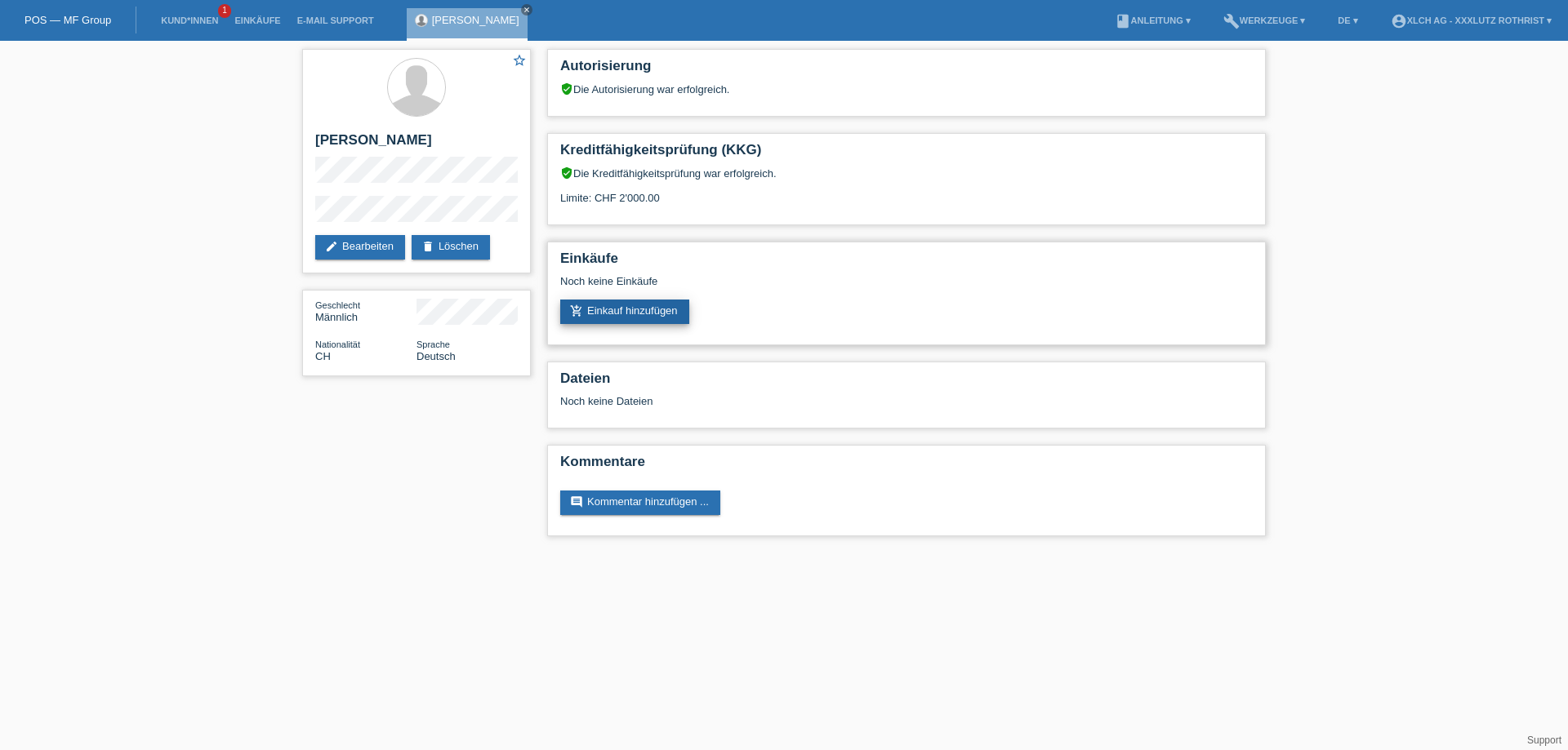
click at [652, 316] on link "add_shopping_cart Einkauf hinzufügen" at bounding box center [625, 311] width 129 height 24
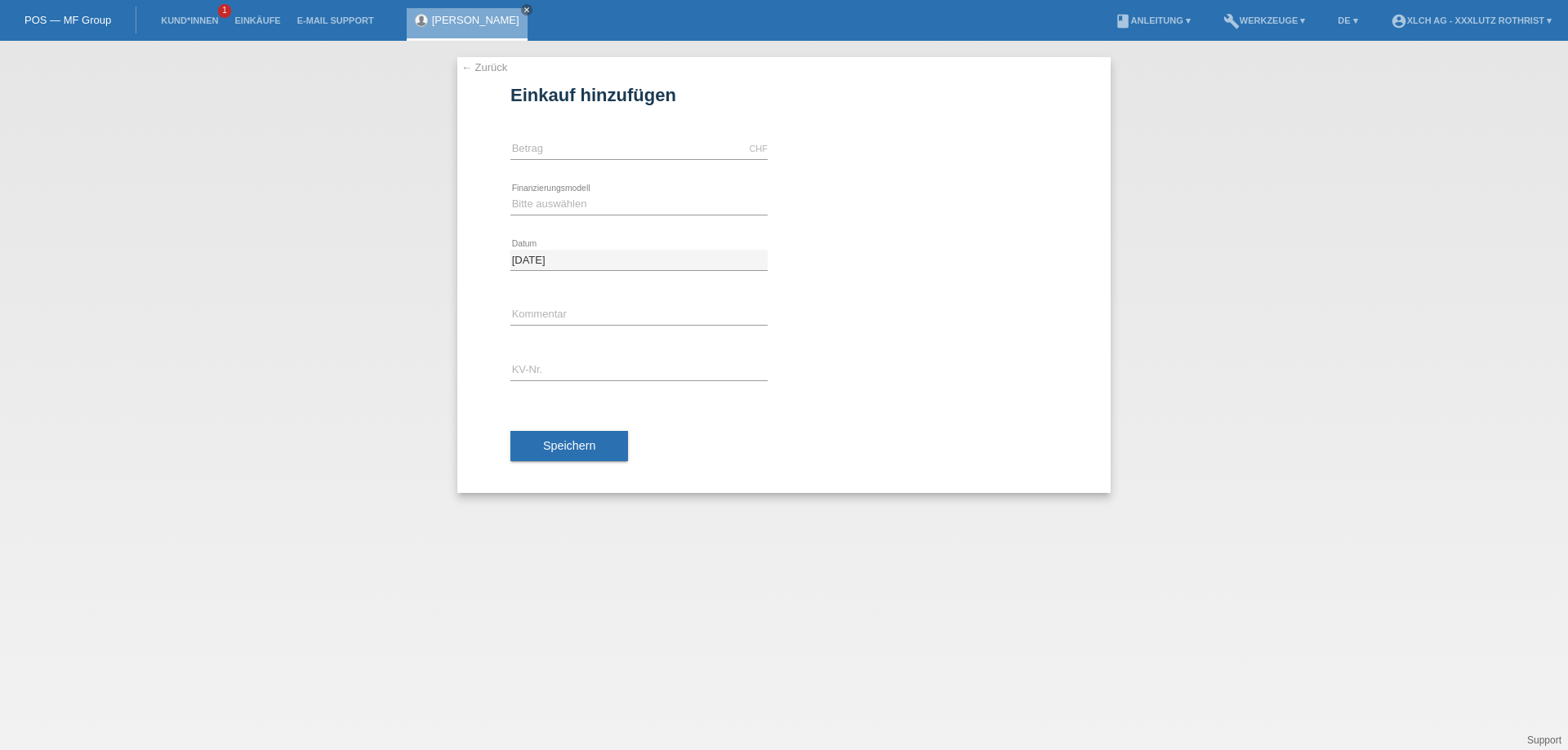
click at [579, 154] on input "text" at bounding box center [639, 149] width 258 height 21
click at [628, 211] on select "Bitte auswählen Kauf auf Rechnung mit Teilzahlungsoption Fixe Raten - Zinsübern…" at bounding box center [639, 204] width 258 height 20
click at [625, 152] on input "text" at bounding box center [639, 149] width 258 height 21
type input "1449.00"
click at [587, 208] on select "Bitte auswählen Kauf auf Rechnung mit Teilzahlungsoption Fixe Raten - Zinsübern…" at bounding box center [639, 204] width 258 height 20
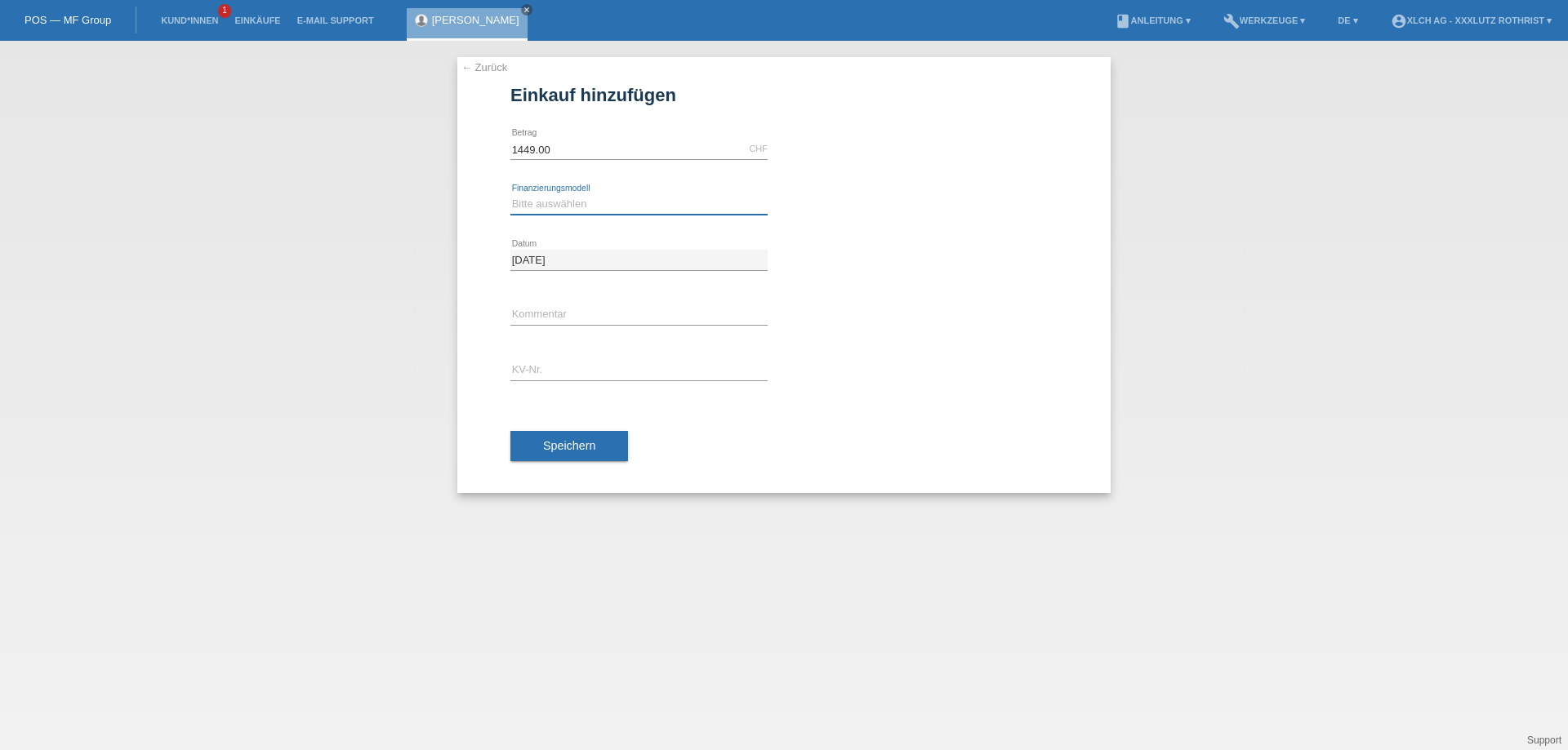
select select "108"
click at [511, 194] on select "Bitte auswählen Kauf auf Rechnung mit Teilzahlungsoption Fixe Raten - Zinsübern…" at bounding box center [639, 204] width 258 height 20
click at [581, 299] on div "error Kommentar" at bounding box center [639, 316] width 258 height 55
click at [589, 316] on input "text" at bounding box center [639, 316] width 258 height 21
type input "Finanziert durch 351m"
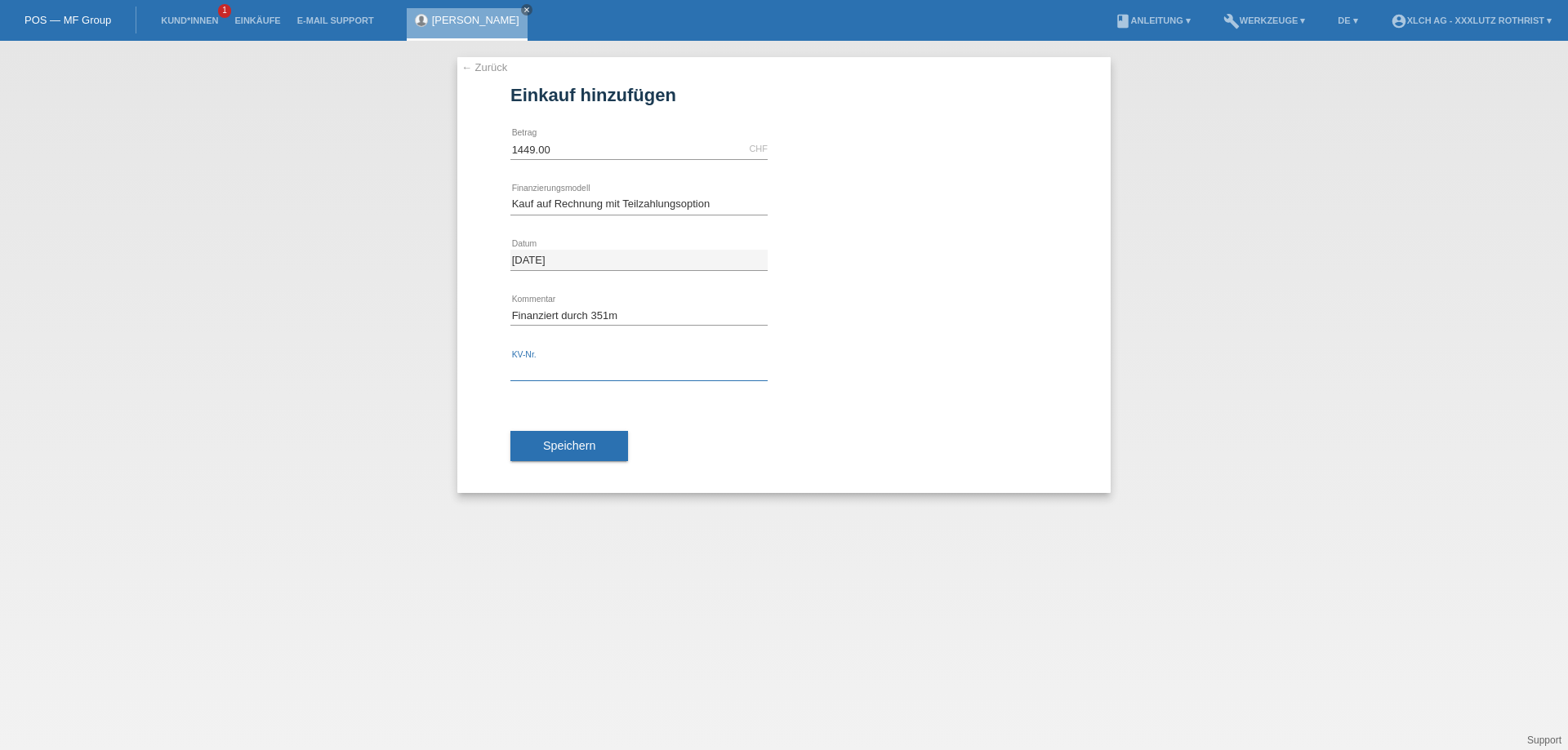
click at [605, 371] on input "text" at bounding box center [639, 371] width 258 height 21
type input "R1SJ5Y"
click at [590, 447] on span "Speichern" at bounding box center [570, 445] width 53 height 13
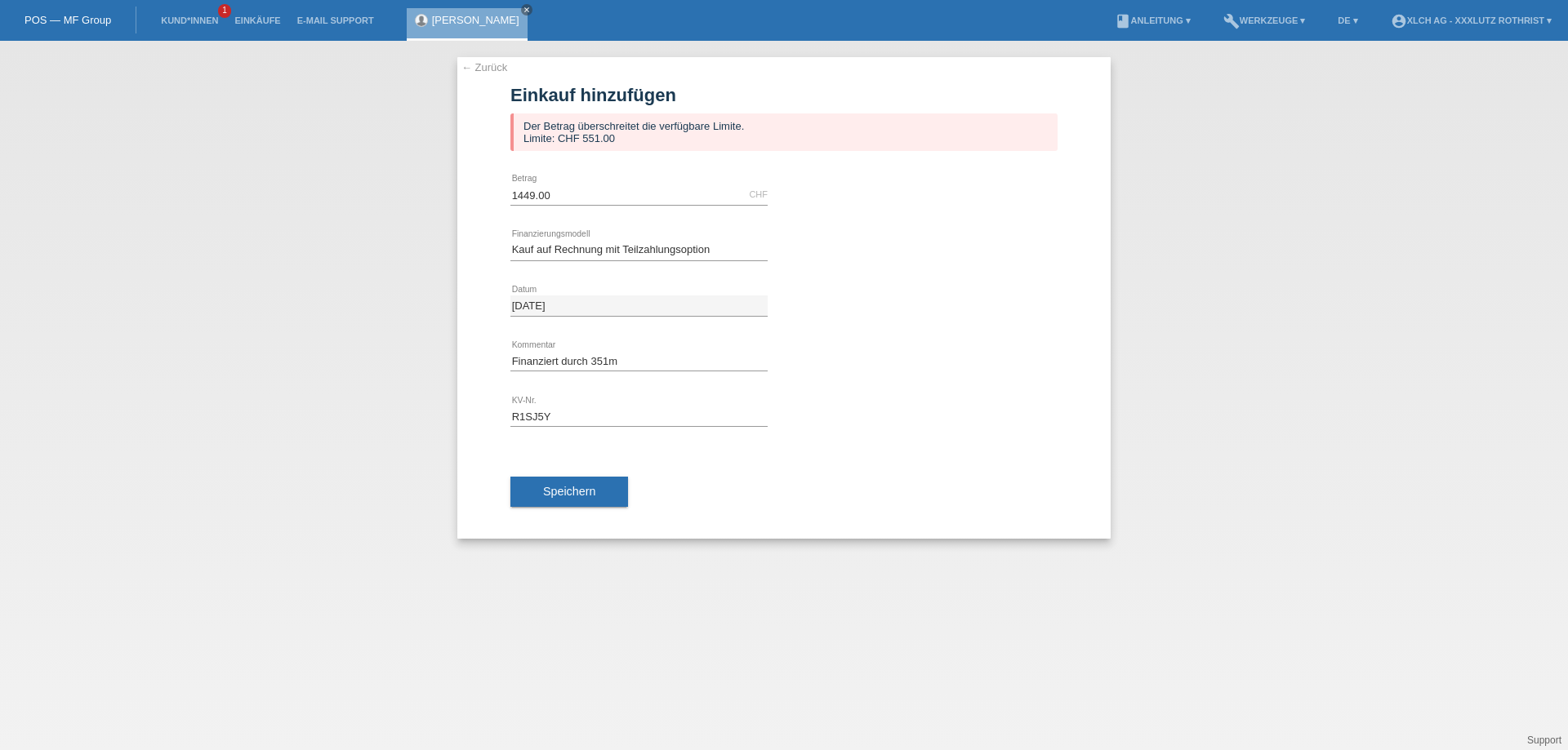
click at [472, 68] on link "← Zurück" at bounding box center [484, 68] width 45 height 13
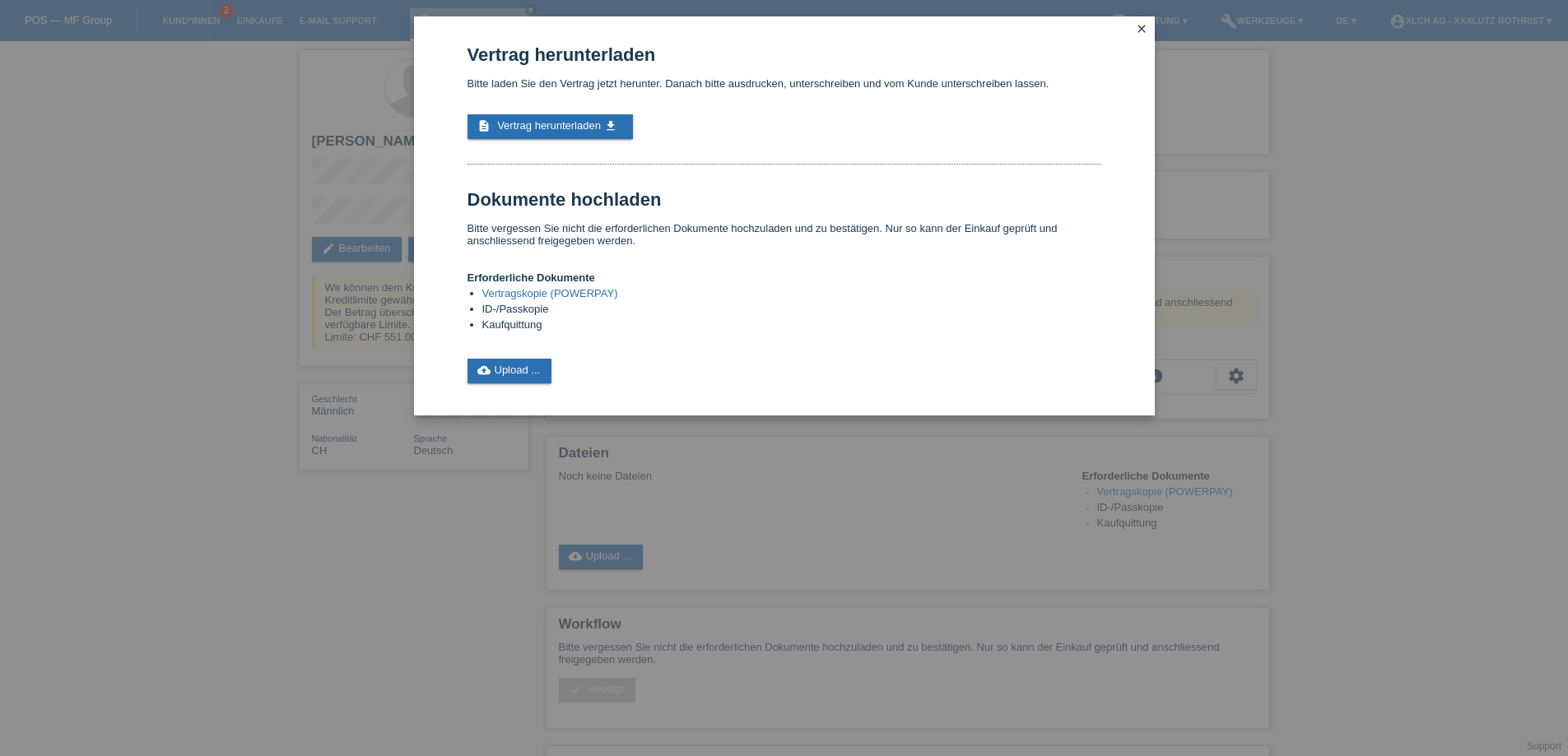
click at [569, 127] on span "Vertrag herunterladen" at bounding box center [549, 126] width 103 height 13
click at [1137, 21] on link "close" at bounding box center [1141, 30] width 21 height 19
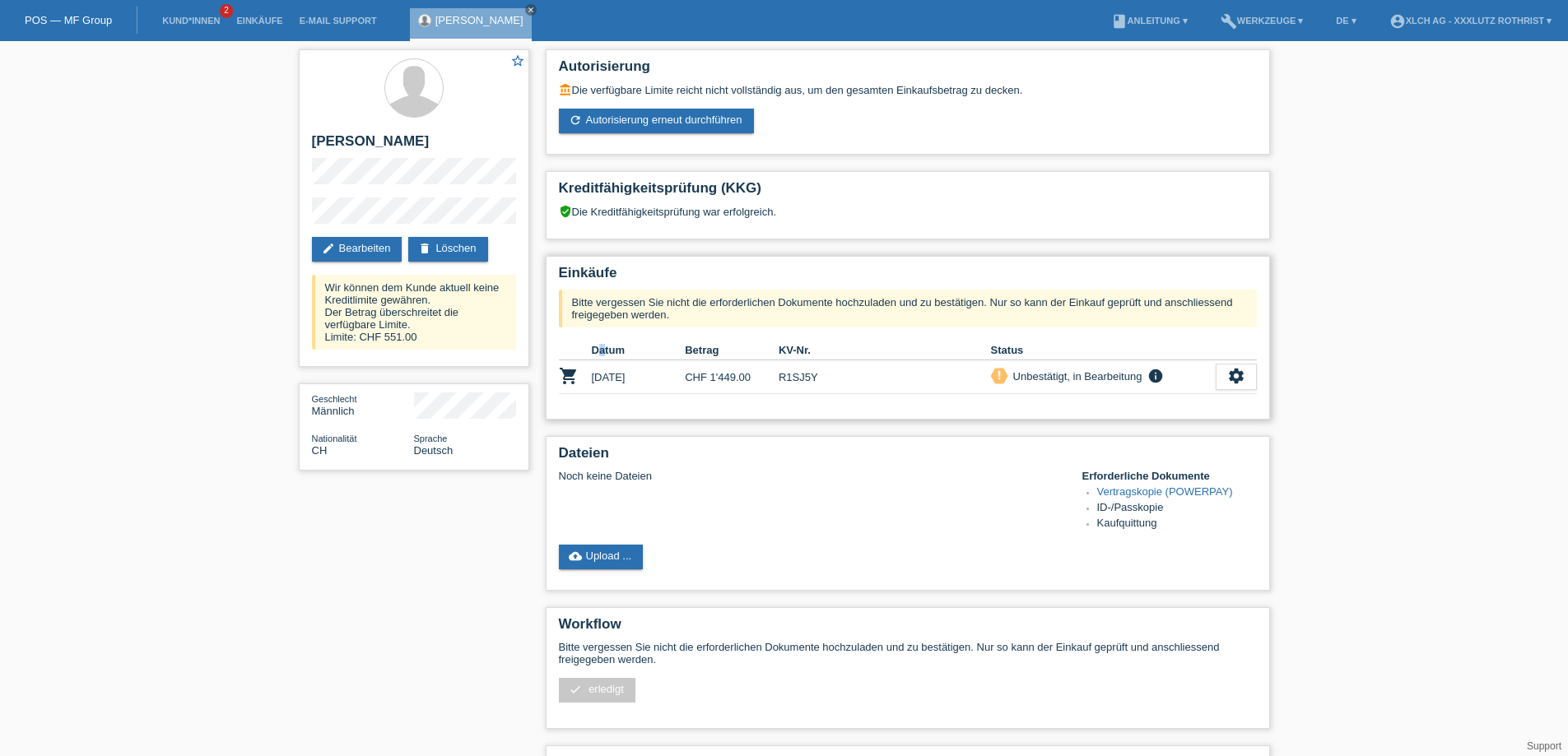
click at [603, 360] on th "Datum" at bounding box center [638, 351] width 94 height 20
click at [668, 115] on link "refresh Autorisierung erneut durchführen" at bounding box center [656, 121] width 195 height 25
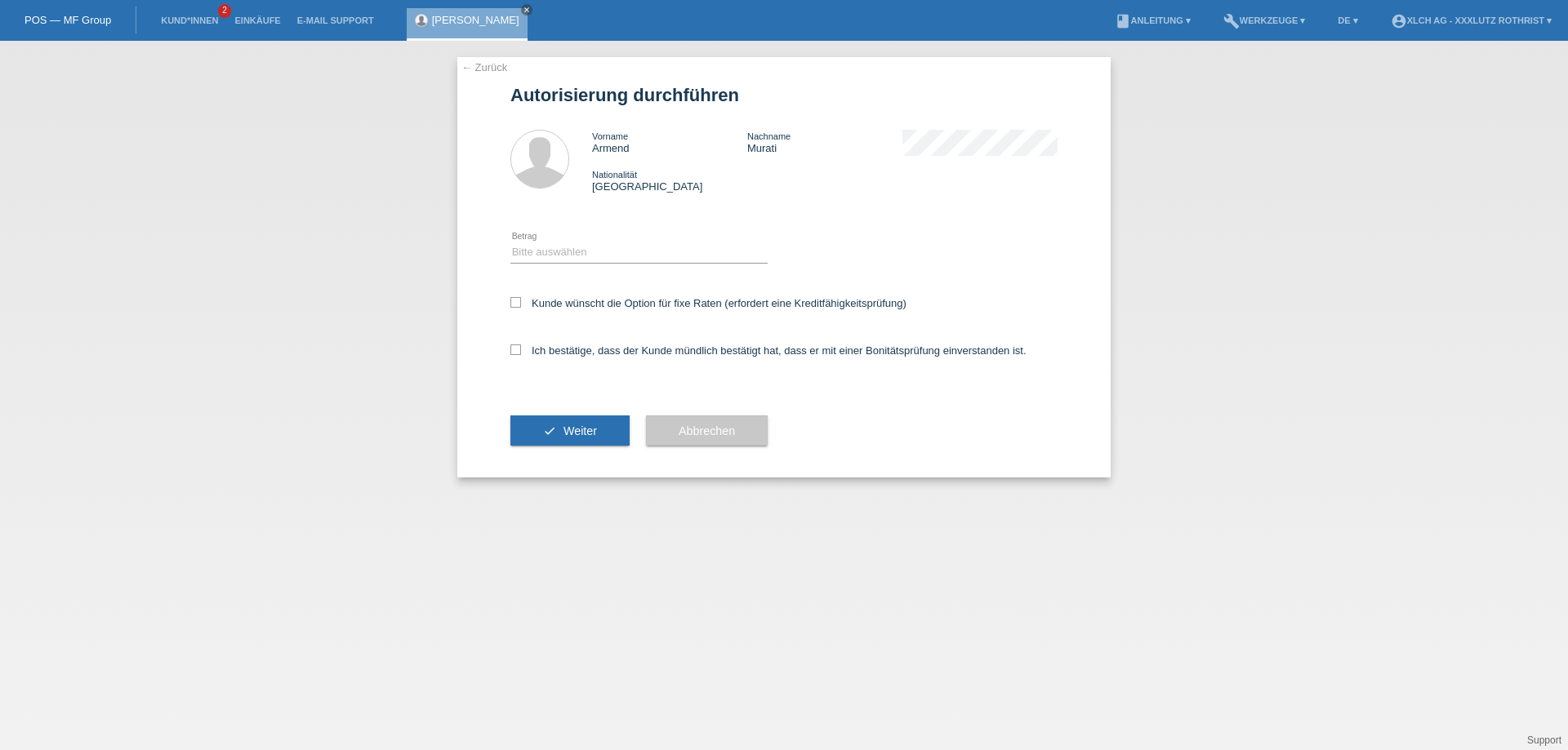
click at [579, 258] on select "Bitte auswählen CHF 1.00 - CHF 499.00 CHF 500.00 - CHF 1'999.00 CHF 2'000.00 - …" at bounding box center [639, 252] width 258 height 20
click at [511, 245] on select "Bitte auswählen CHF 1.00 - CHF 499.00 CHF 500.00 - CHF 1'999.00 CHF 2'000.00 - …" at bounding box center [639, 252] width 258 height 20
click at [579, 252] on select "Bitte auswählen CHF 1.00 - CHF 499.00 CHF 500.00 - CHF 1'999.00 CHF 2'000.00 - …" at bounding box center [639, 252] width 258 height 20
select select "2"
click at [511, 245] on select "Bitte auswählen CHF 1.00 - CHF 499.00 CHF 500.00 - CHF 1'999.00 CHF 2'000.00 - …" at bounding box center [639, 252] width 258 height 20
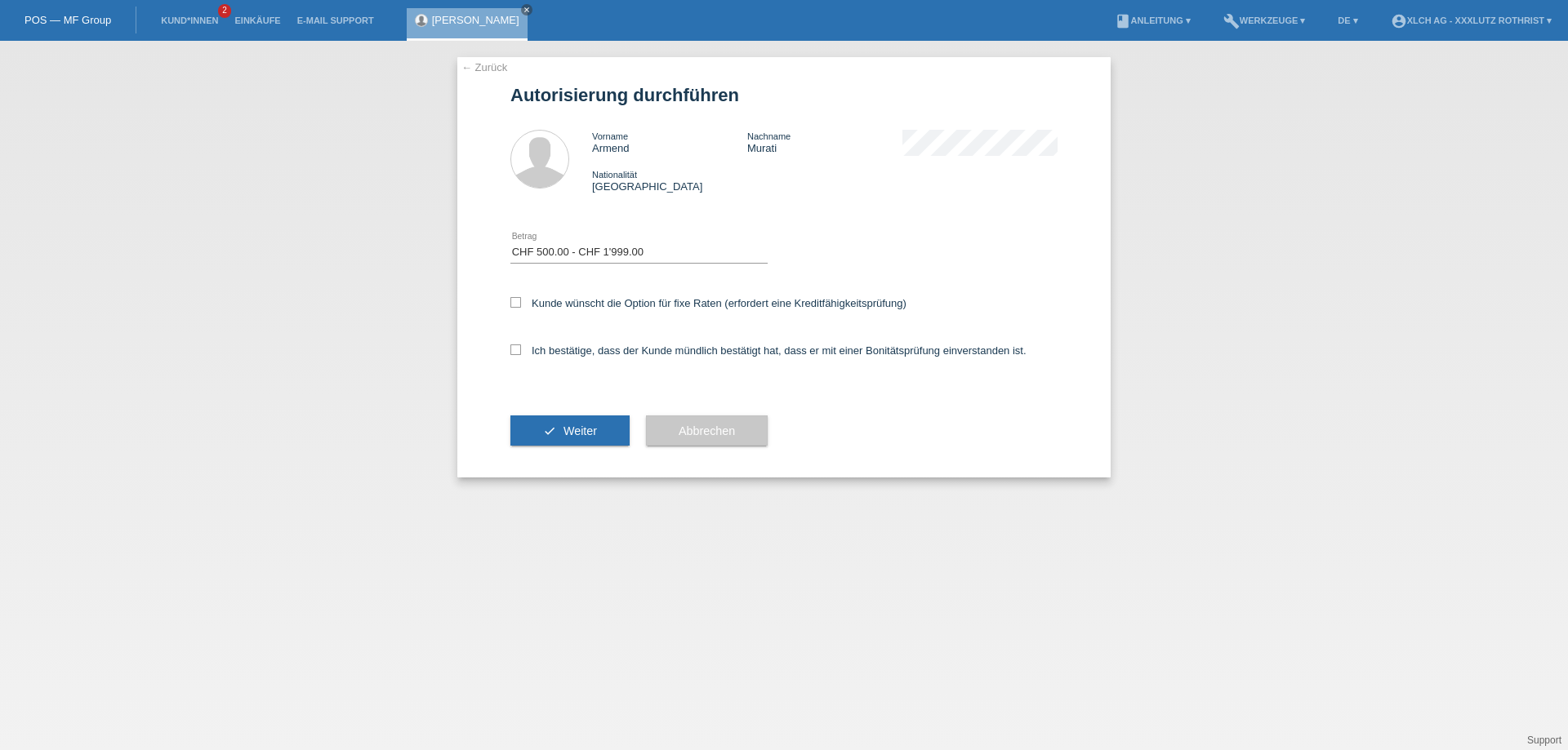
drag, startPoint x: 596, startPoint y: 350, endPoint x: 591, endPoint y: 334, distance: 16.8
click at [596, 347] on label "Ich bestätige, dass der Kunde mündlich bestätigt hat, dass er mit einer Bonität…" at bounding box center [768, 351] width 516 height 13
click at [586, 307] on label "Kunde wünscht die Option für fixe Raten (erfordert eine Kreditfähigkeitsprüfung)" at bounding box center [708, 304] width 396 height 13
click at [521, 307] on input "Kunde wünscht die Option für fixe Raten (erfordert eine Kreditfähigkeitsprüfung)" at bounding box center [516, 303] width 11 height 11
checkbox input "true"
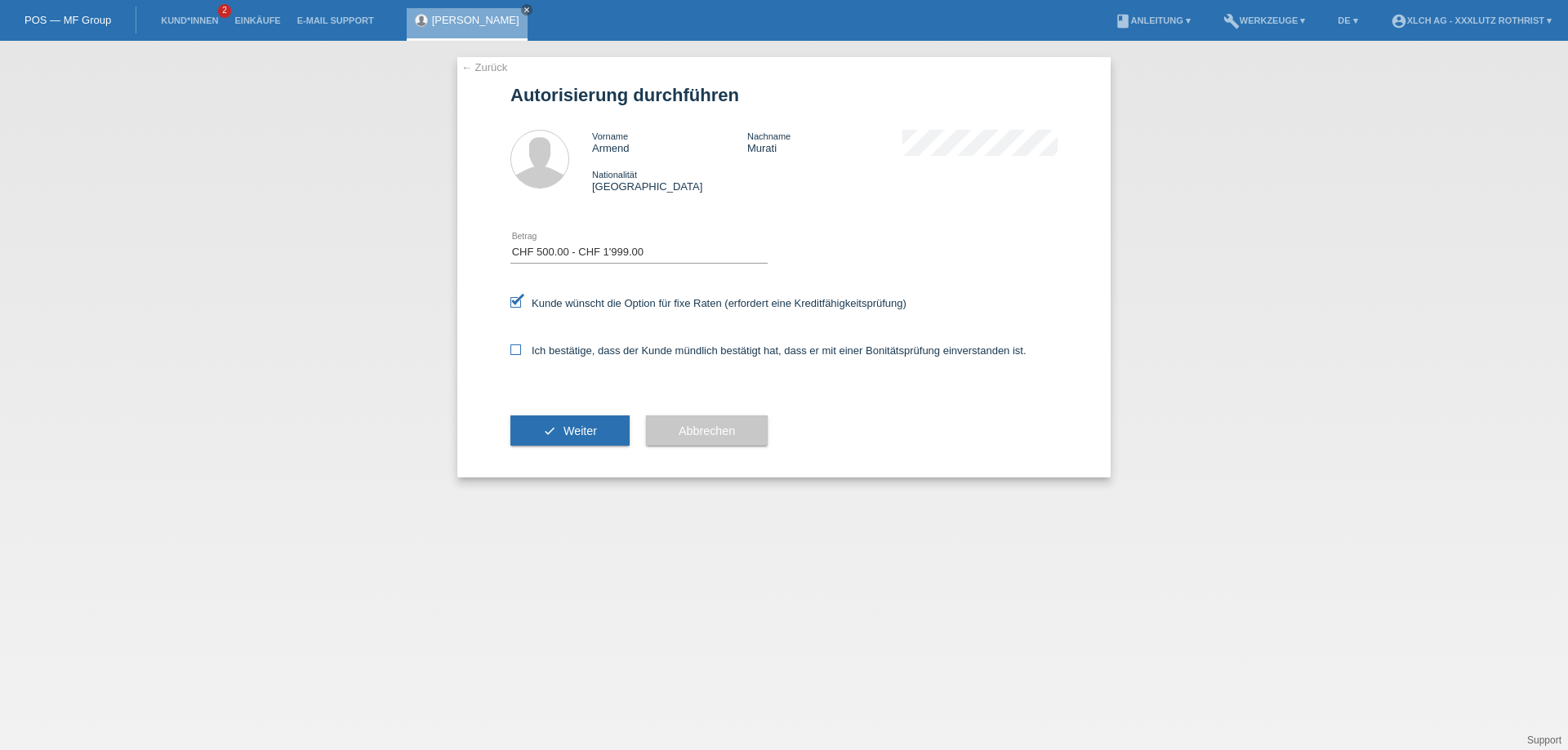
click at [592, 356] on label "Ich bestätige, dass der Kunde mündlich bestätigt hat, dass er mit einer Bonität…" at bounding box center [768, 351] width 516 height 13
click at [521, 356] on input "Ich bestätige, dass der Kunde mündlich bestätigt hat, dass er mit einer Bonität…" at bounding box center [516, 350] width 11 height 11
checkbox input "true"
click at [594, 426] on button "check Weiter" at bounding box center [570, 431] width 119 height 31
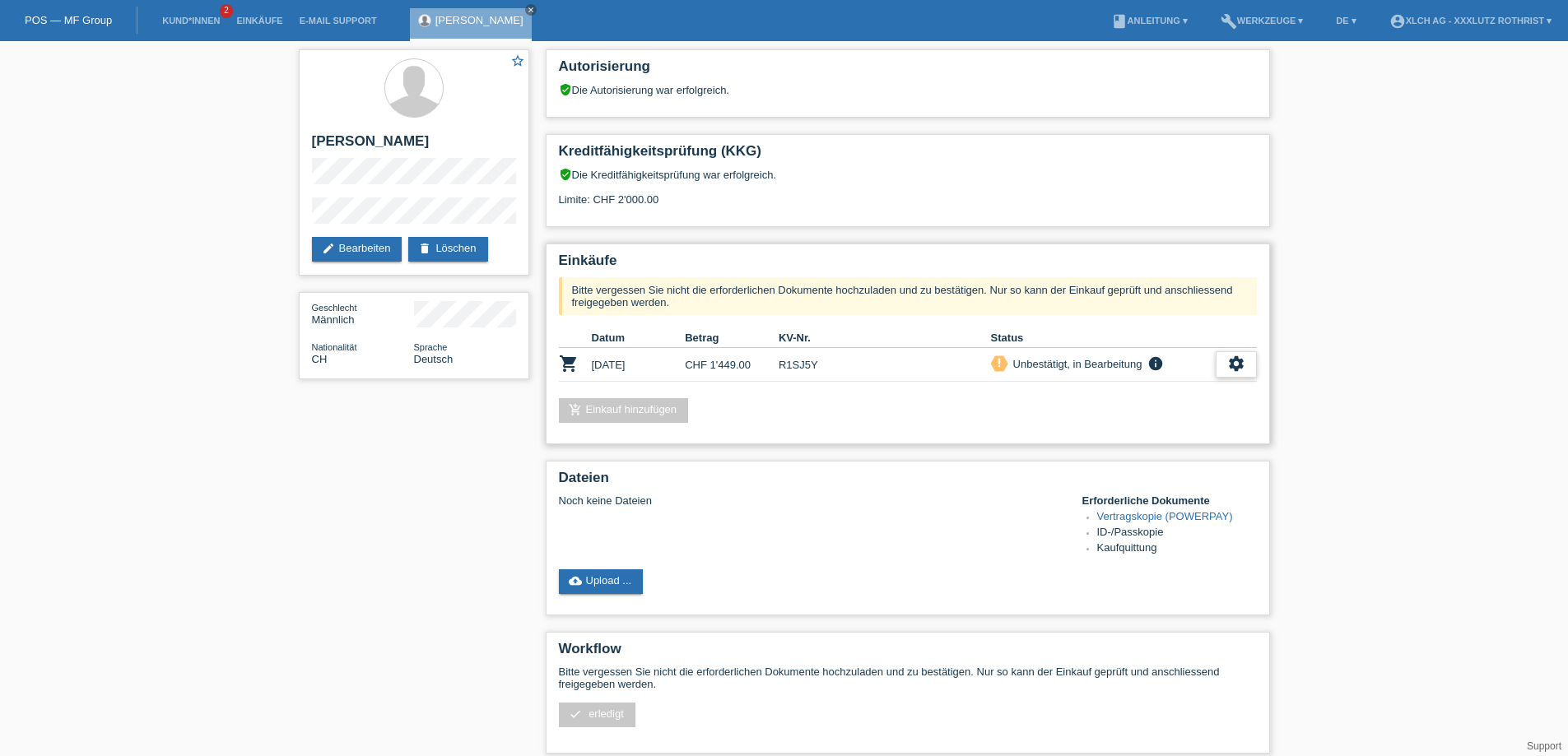
click at [1233, 373] on icon "settings" at bounding box center [1237, 364] width 18 height 18
click at [1110, 418] on span "AGB herunterladen" at bounding box center [1118, 421] width 96 height 20
click at [1240, 362] on icon "settings" at bounding box center [1237, 364] width 18 height 18
click at [1147, 446] on span "Vertrag herunterladen" at bounding box center [1125, 445] width 109 height 20
